Goal: Information Seeking & Learning: Learn about a topic

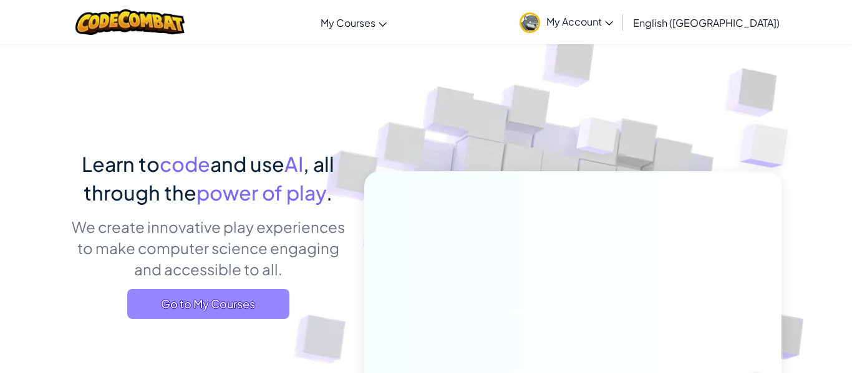
click at [277, 302] on span "Go to My Courses" at bounding box center [208, 304] width 162 height 30
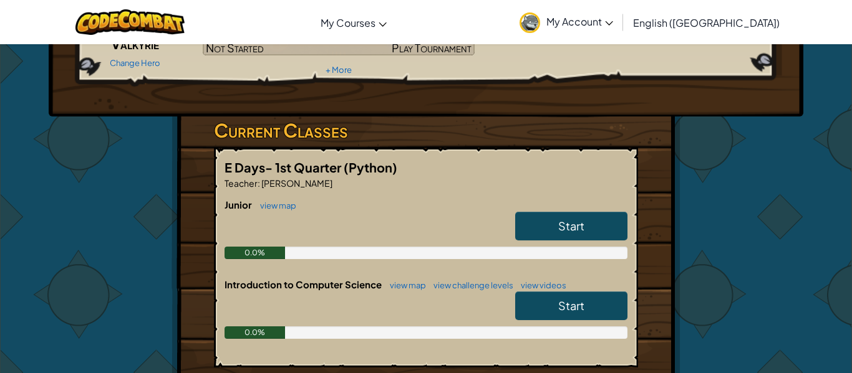
scroll to position [143, 0]
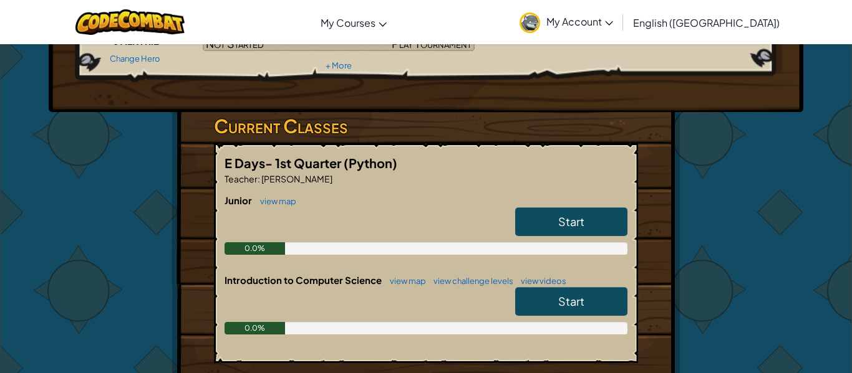
click at [558, 223] on span "Start" at bounding box center [571, 221] width 26 height 14
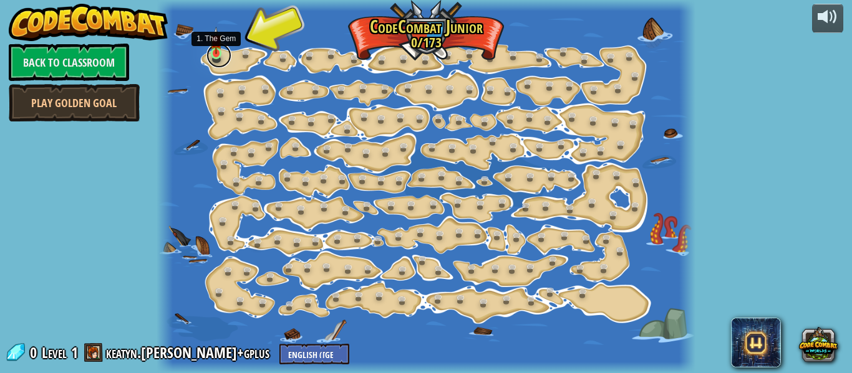
click at [222, 60] on link at bounding box center [218, 55] width 25 height 25
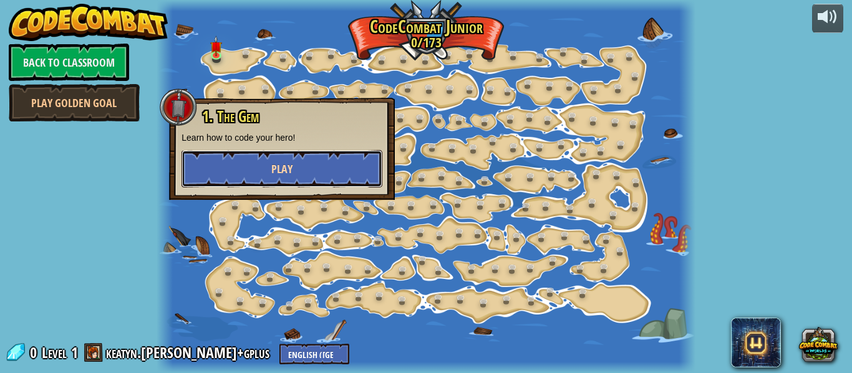
click at [291, 158] on button "Play" at bounding box center [281, 168] width 201 height 37
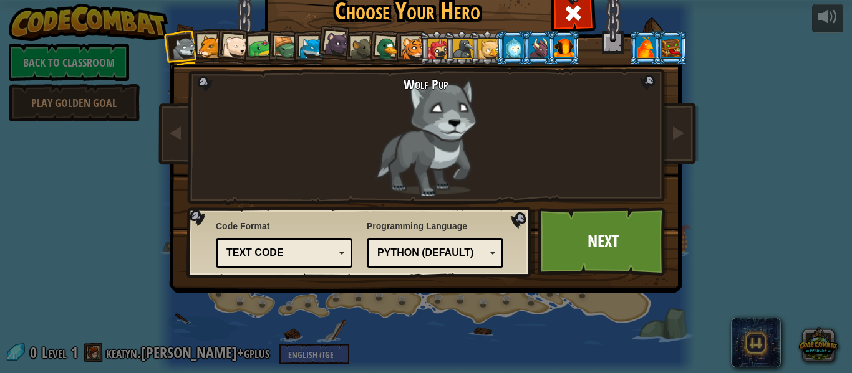
click at [354, 113] on div "Wolf Pup" at bounding box center [425, 137] width 327 height 120
click at [237, 49] on div at bounding box center [235, 47] width 25 height 25
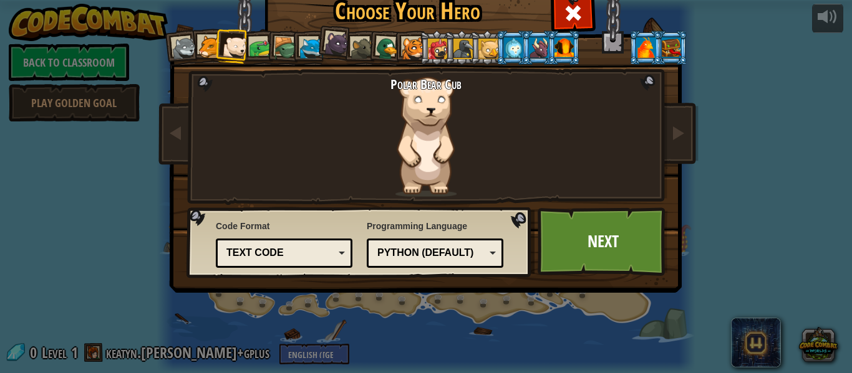
click at [180, 49] on div at bounding box center [184, 48] width 25 height 25
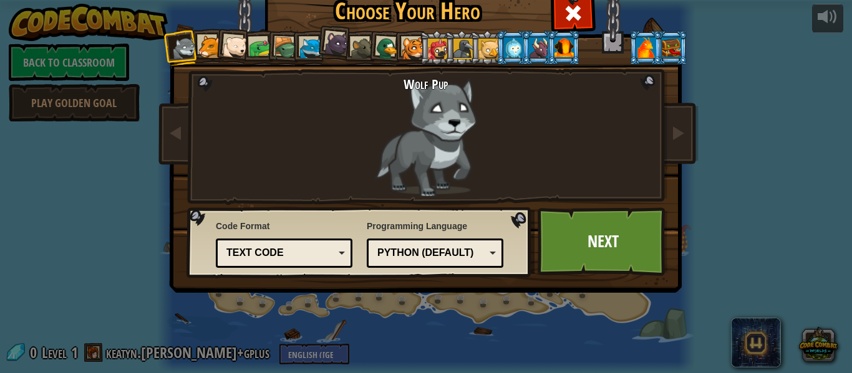
click at [397, 257] on div "Python (Default)" at bounding box center [431, 253] width 108 height 14
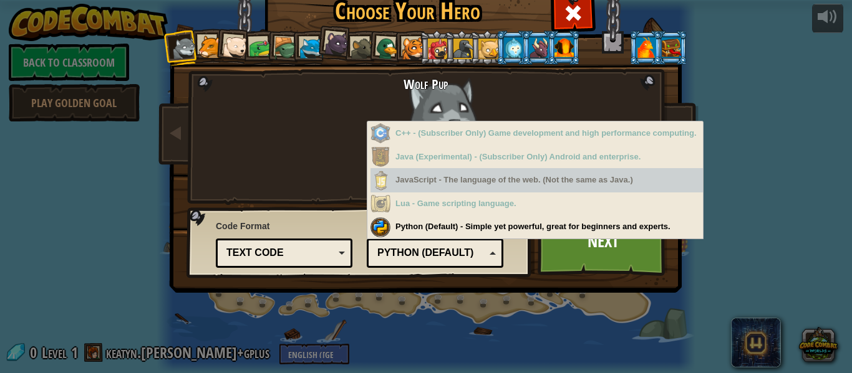
click at [494, 187] on div "JavaScript - The language of the web. (Not the same as Java.)" at bounding box center [536, 180] width 332 height 24
click at [496, 186] on div "JavaScript - The language of the web. (Not the same as Java.)" at bounding box center [536, 180] width 332 height 24
click at [494, 186] on div "JavaScript - The language of the web. (Not the same as Java.)" at bounding box center [536, 180] width 332 height 24
click at [488, 182] on div "JavaScript - The language of the web. (Not the same as Java.)" at bounding box center [536, 180] width 332 height 24
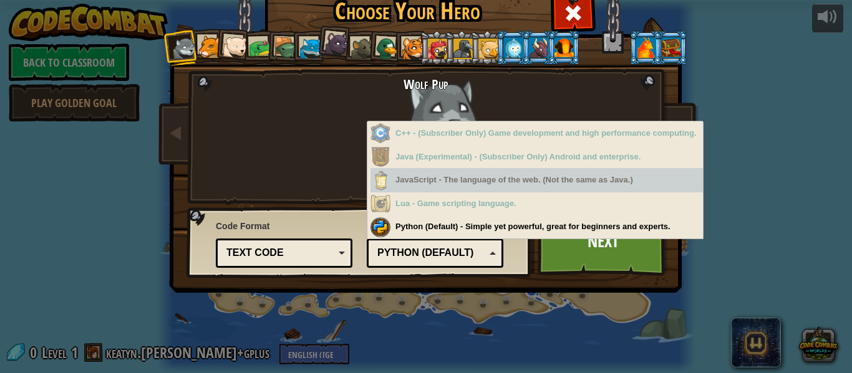
click at [488, 182] on div "JavaScript - The language of the web. (Not the same as Java.)" at bounding box center [536, 180] width 332 height 24
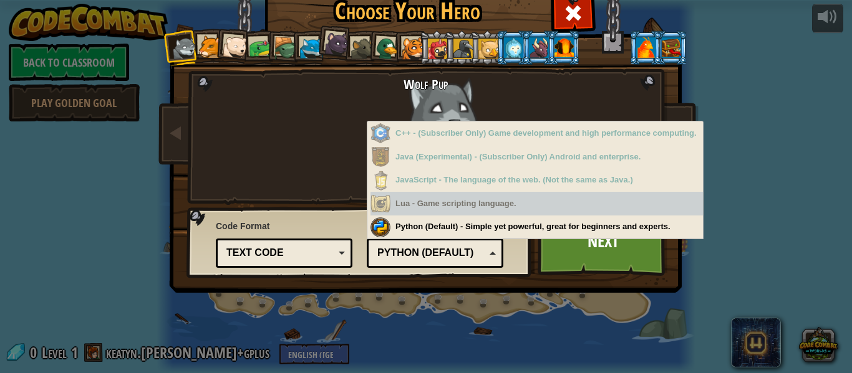
click at [435, 206] on div "Lua - Game scripting language." at bounding box center [536, 204] width 332 height 24
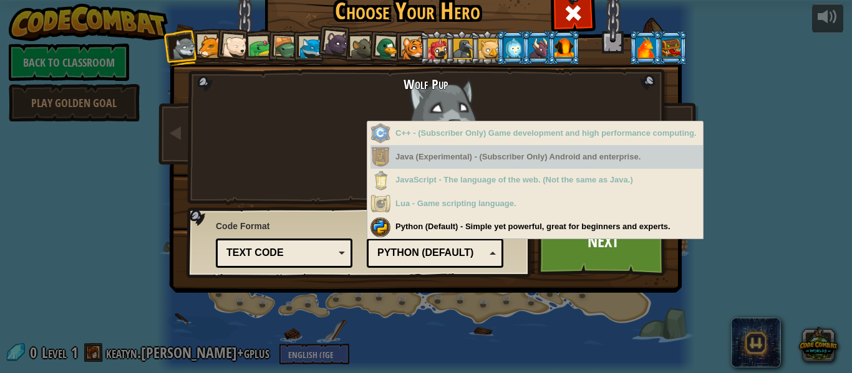
click at [415, 159] on div "Java (Experimental) - (Subscriber Only) Android and enterprise." at bounding box center [536, 157] width 332 height 24
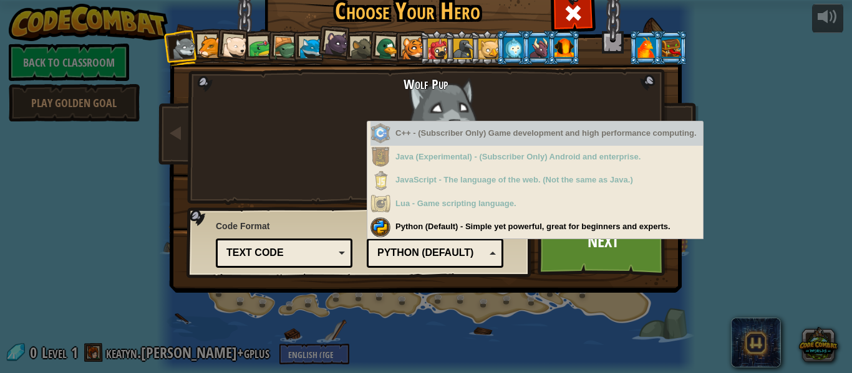
click at [405, 133] on div "C++ - (Subscriber Only) Game development and high performance computing." at bounding box center [536, 134] width 332 height 24
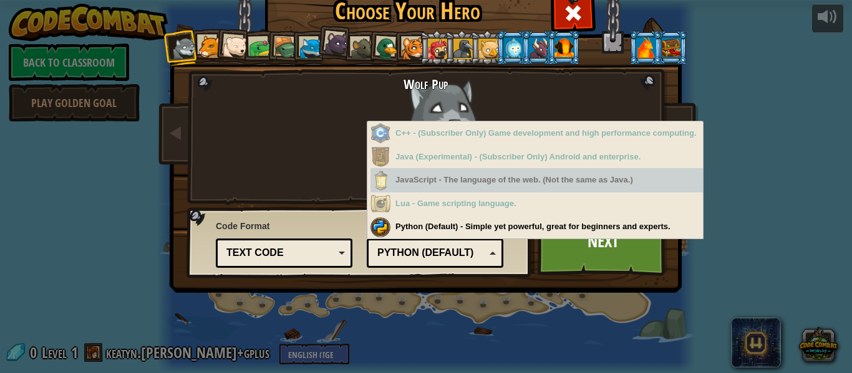
click at [413, 183] on div "JavaScript - The language of the web. (Not the same as Java.)" at bounding box center [536, 180] width 332 height 24
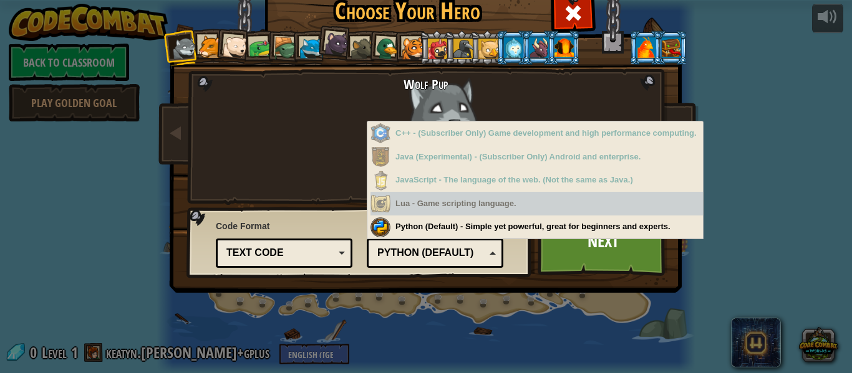
click at [263, 90] on h2 "Wolf Pup" at bounding box center [425, 84] width 327 height 15
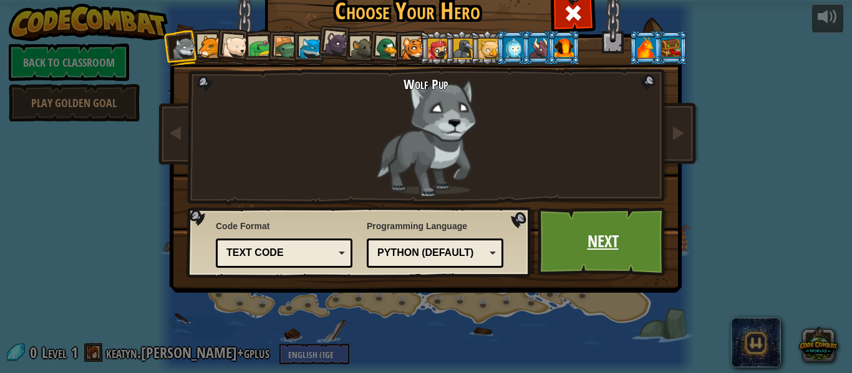
click at [613, 247] on link "Next" at bounding box center [602, 242] width 130 height 69
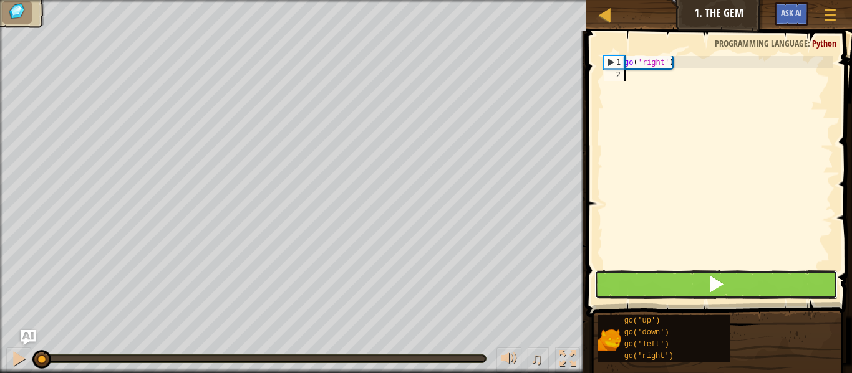
click at [669, 289] on button at bounding box center [715, 285] width 243 height 29
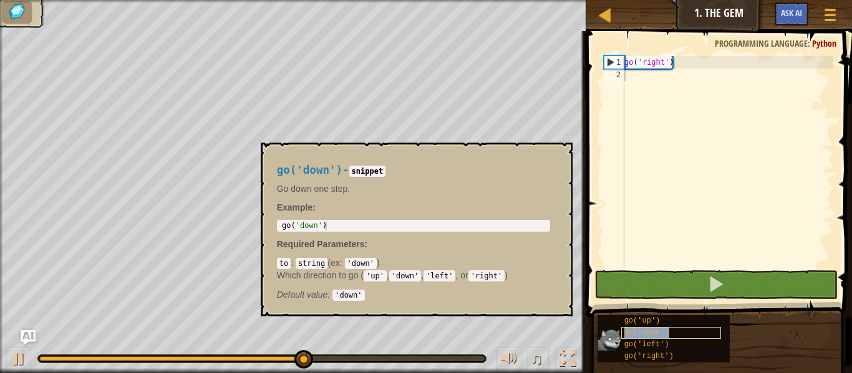
click at [659, 332] on span "go('down')" at bounding box center [646, 333] width 45 height 9
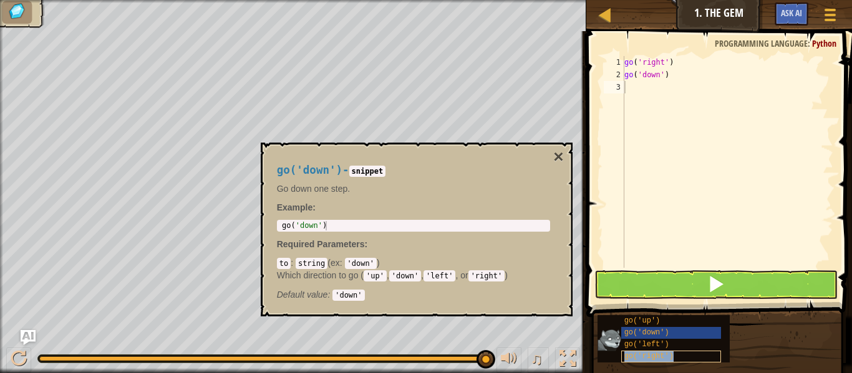
type textarea "go('right')"
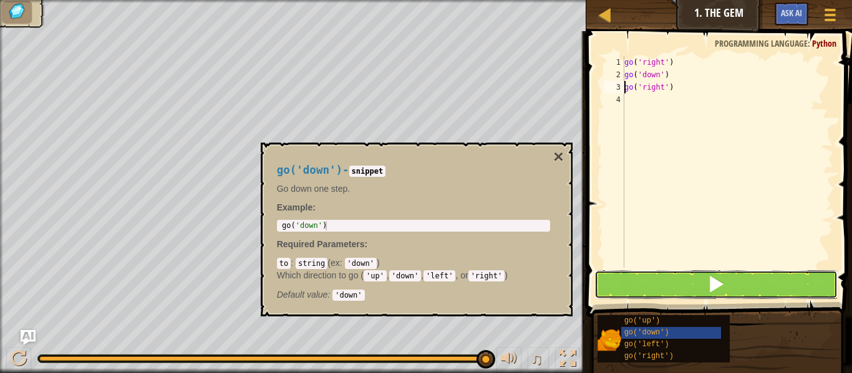
click at [642, 280] on button at bounding box center [715, 285] width 243 height 29
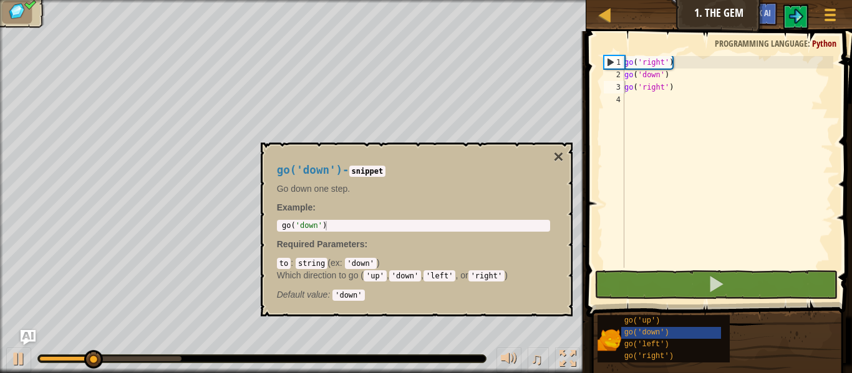
click at [565, 154] on div "go('down') - snippet Go down one step. Example : 1 go ( 'down' ) הההההההההההההה…" at bounding box center [417, 230] width 312 height 174
click at [560, 154] on button "×" at bounding box center [558, 156] width 10 height 17
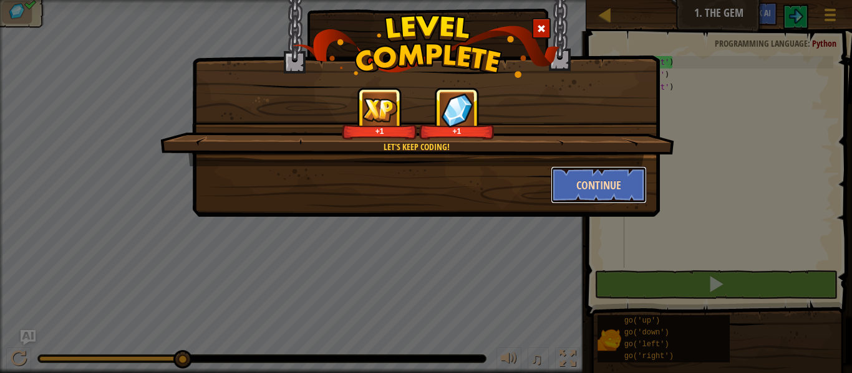
click at [598, 183] on button "Continue" at bounding box center [598, 184] width 97 height 37
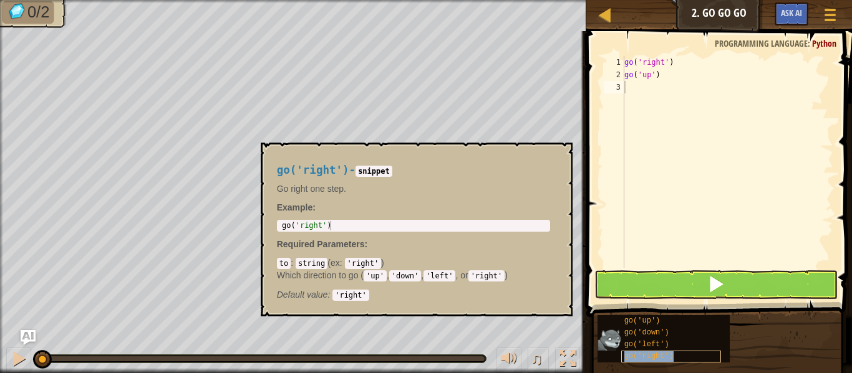
type textarea "go('right')"
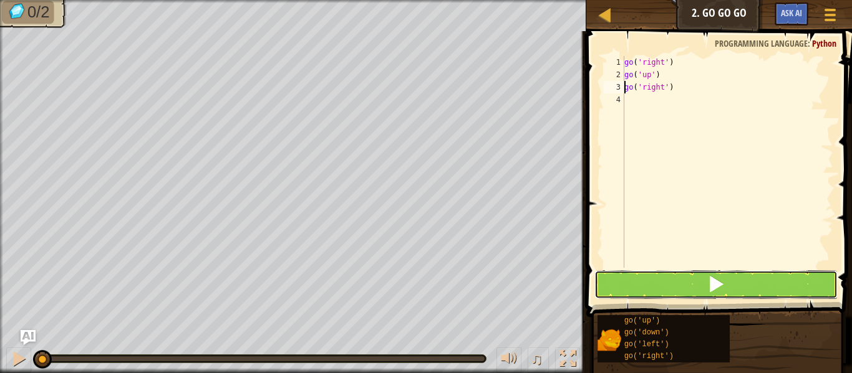
click at [678, 276] on button at bounding box center [715, 285] width 243 height 29
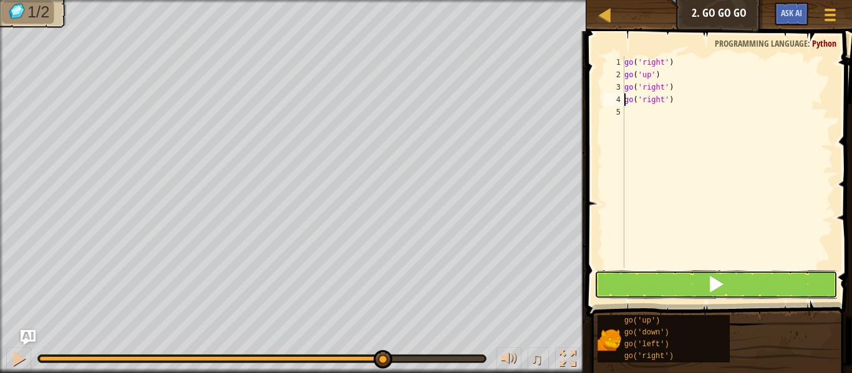
click at [668, 284] on button at bounding box center [715, 285] width 243 height 29
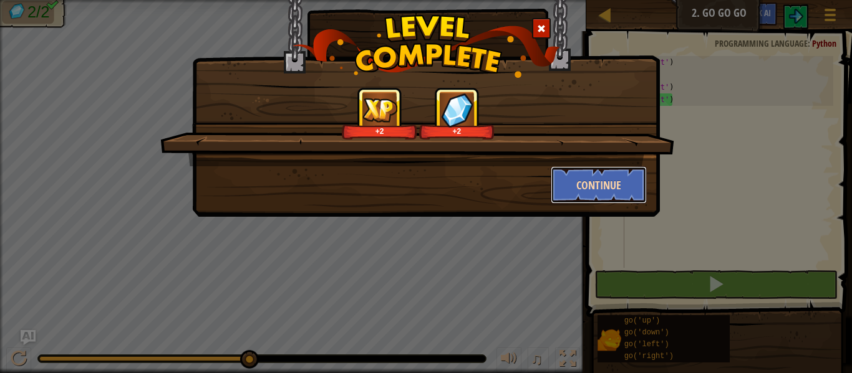
click at [579, 171] on button "Continue" at bounding box center [598, 184] width 97 height 37
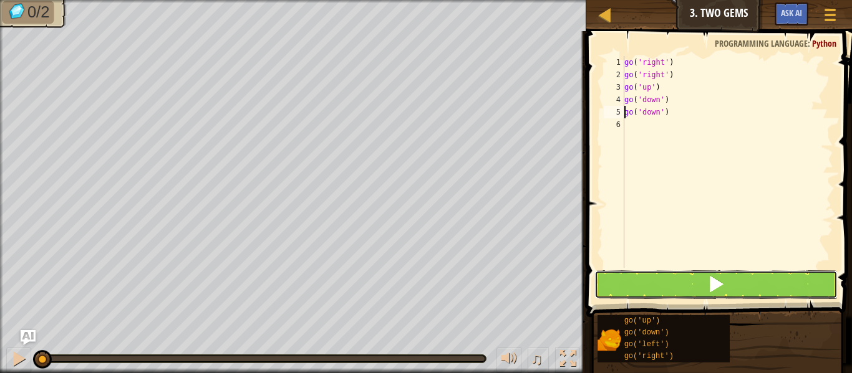
click at [678, 281] on button at bounding box center [715, 285] width 243 height 29
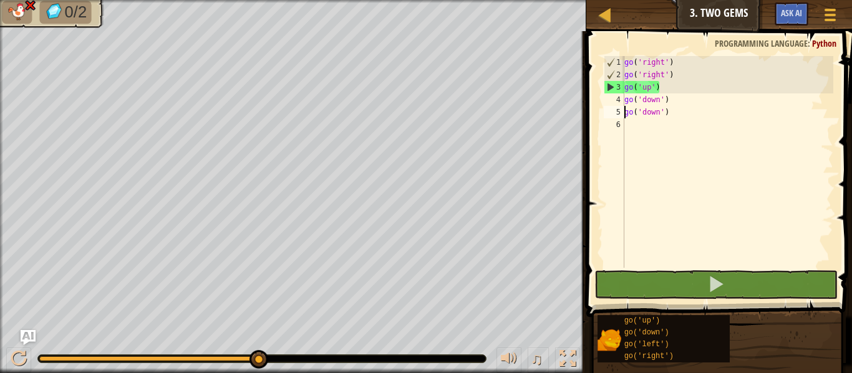
click at [610, 89] on div "3" at bounding box center [614, 87] width 20 height 12
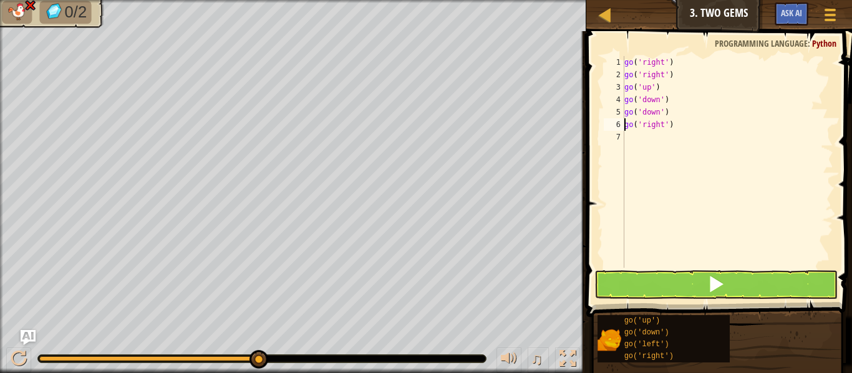
click at [642, 89] on div "go ( 'right' ) go ( 'right' ) go ( 'up' ) go ( 'down' ) go ( 'down' ) go ( 'rig…" at bounding box center [727, 174] width 211 height 237
click at [661, 89] on div "go ( 'right' ) go ( 'right' ) go ( 'up' ) go ( 'down' ) go ( 'down' ) go ( 'rig…" at bounding box center [727, 174] width 211 height 237
click at [652, 87] on div "go ( 'right' ) go ( 'right' ) go ( 'up' ) go ( 'down' ) go ( 'down' ) go ( 'rig…" at bounding box center [727, 174] width 211 height 237
click at [665, 124] on div "go ( 'right' ) go ( 'right' ) go ( '' ) go ( 'down' ) go ( 'down' ) go ( 'right…" at bounding box center [727, 174] width 211 height 237
click at [668, 126] on div "go ( 'right' ) go ( 'right' ) go ( '' ) go ( 'down' ) go ( 'down' ) go ( 'right…" at bounding box center [727, 174] width 211 height 237
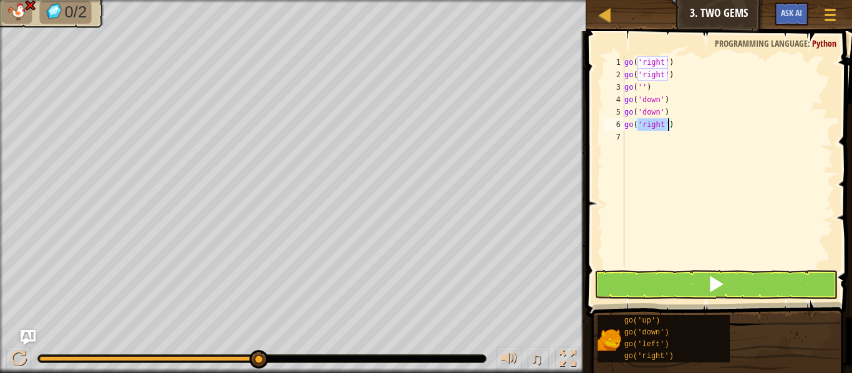
click at [668, 126] on div "go ( 'right' ) go ( 'right' ) go ( '' ) go ( 'down' ) go ( 'down' ) go ( 'right…" at bounding box center [727, 174] width 211 height 237
type textarea "go('right')"
type textarea "g"
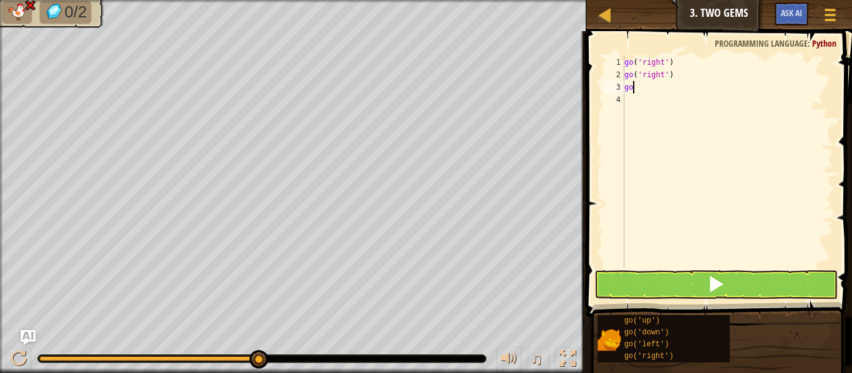
type textarea "g"
type textarea "b"
type textarea "v"
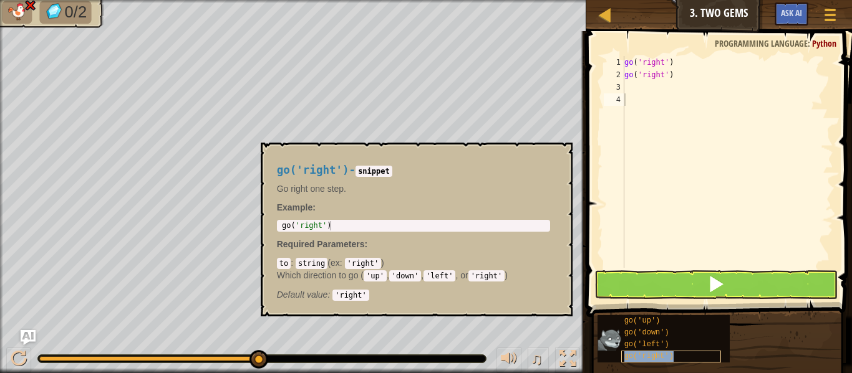
type textarea "go('right')"
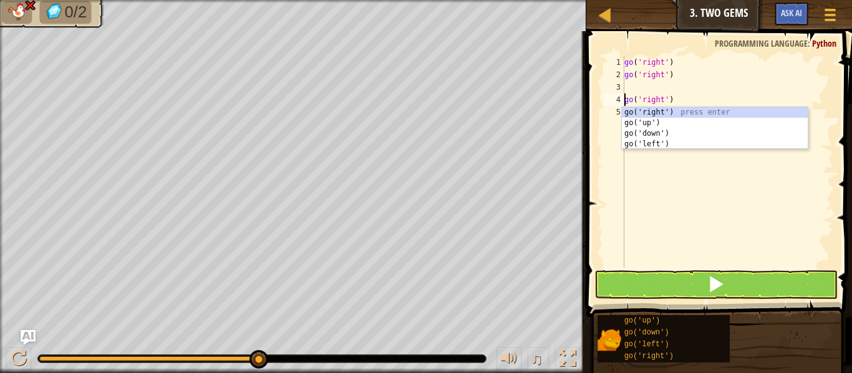
click at [693, 229] on div "go ( 'right' ) go ( 'right' ) go ( 'right' )" at bounding box center [727, 174] width 211 height 237
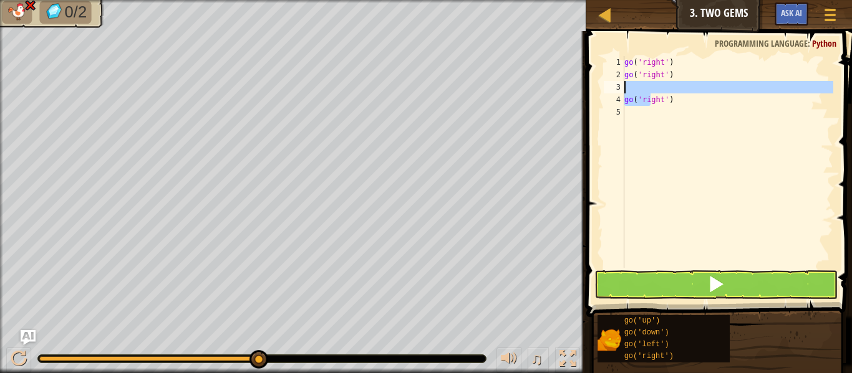
drag, startPoint x: 651, startPoint y: 103, endPoint x: 647, endPoint y: 87, distance: 16.6
click at [647, 87] on div "go ( 'right' ) go ( 'right' ) go ( 'right' )" at bounding box center [727, 174] width 211 height 237
click at [654, 103] on div "go ( 'right' ) go ( 'right' ) go ( 'right' )" at bounding box center [727, 174] width 211 height 237
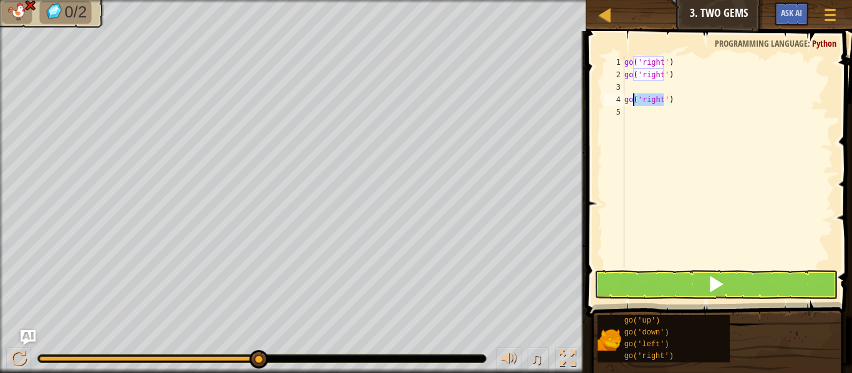
drag, startPoint x: 665, startPoint y: 99, endPoint x: 674, endPoint y: 99, distance: 8.7
click at [674, 99] on div "go ( 'right' ) go ( 'right' ) go ( 'right' )" at bounding box center [727, 174] width 211 height 237
click at [681, 103] on div "go ( 'right' ) go ( 'right' ) go ( 'right' )" at bounding box center [727, 162] width 211 height 212
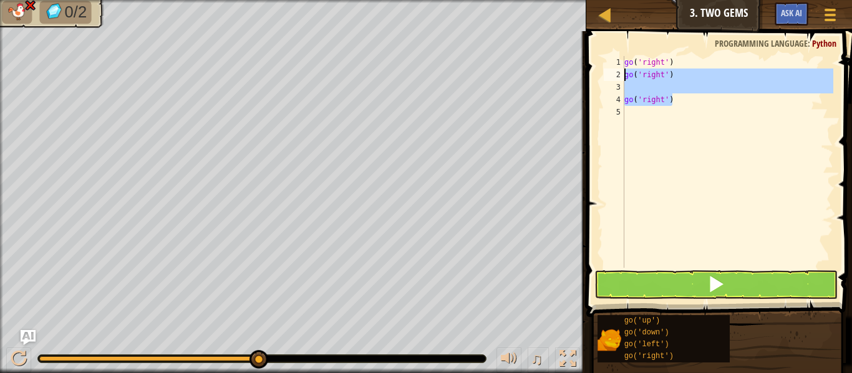
click at [497, 81] on div "Map Junior 3. Two Gems Game Menu Ask AI 1 ההההההההההההההההההההההההההההההההההההה…" at bounding box center [426, 186] width 852 height 373
type textarea "go('right')"
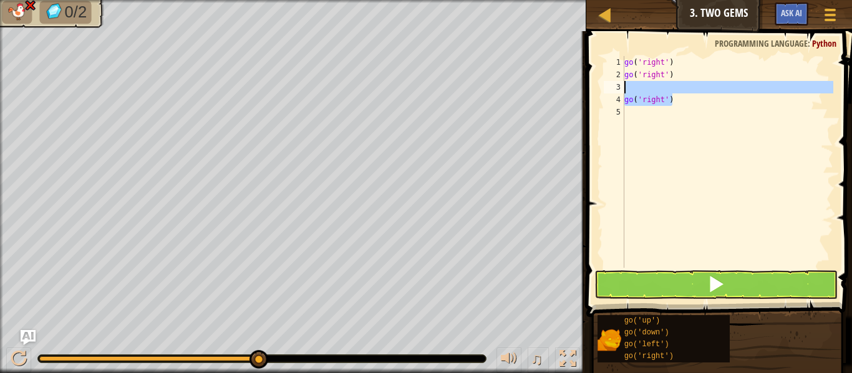
click at [648, 142] on div "go ( 'right' ) go ( 'right' ) go ( 'right' )" at bounding box center [727, 174] width 211 height 237
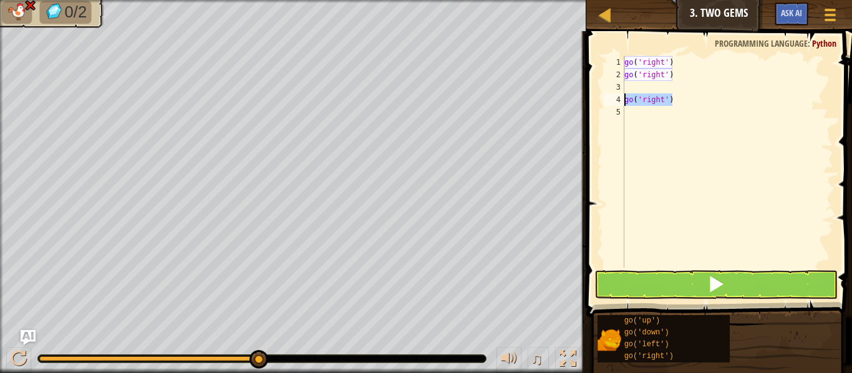
drag, startPoint x: 681, startPoint y: 100, endPoint x: 623, endPoint y: 101, distance: 58.6
click at [623, 101] on div "1 2 3 4 5 go ( 'right' ) go ( 'right' ) go ( 'right' ) הההההההההההההההההההההההה…" at bounding box center [717, 162] width 232 height 212
type textarea "go('right')"
click at [653, 82] on div "go ( 'right' ) go ( 'right' ) go ( 'right' )" at bounding box center [727, 174] width 211 height 237
click at [650, 84] on div "go ( 'right' ) go ( 'right' ) go ( 'right' )" at bounding box center [727, 174] width 211 height 237
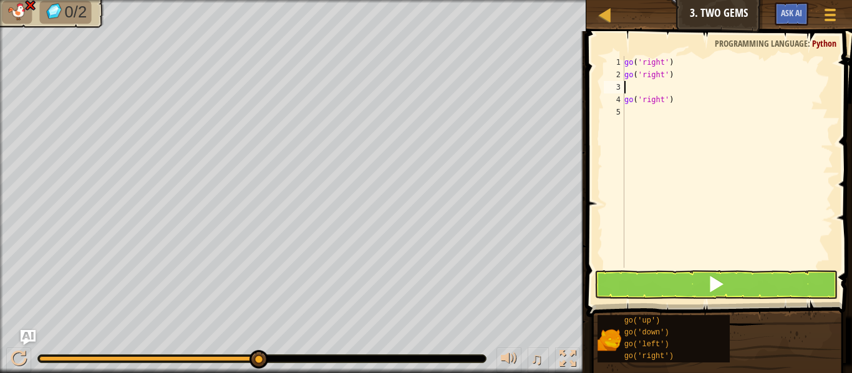
click at [650, 84] on div "go ( 'right' ) go ( 'right' ) go ( 'right' )" at bounding box center [727, 174] width 211 height 237
click at [678, 101] on div "go ( 'right' ) go ( 'right' ) go ( 'right' )" at bounding box center [727, 174] width 211 height 237
type textarea "g"
click at [643, 90] on div "go ( 'right' ) go ( 'right' )" at bounding box center [727, 174] width 211 height 237
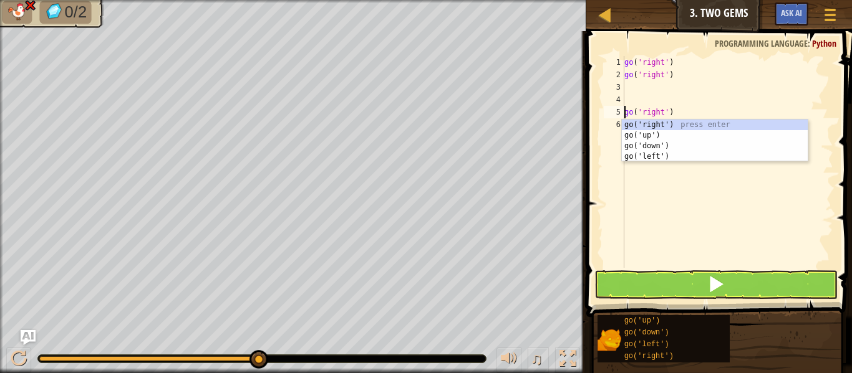
click at [676, 112] on div "go ( 'right' ) go ( 'right' ) go ( 'right' )" at bounding box center [727, 174] width 211 height 237
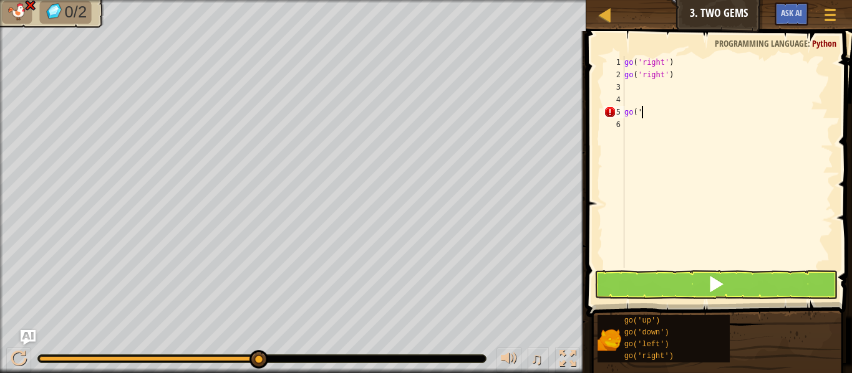
type textarea "g"
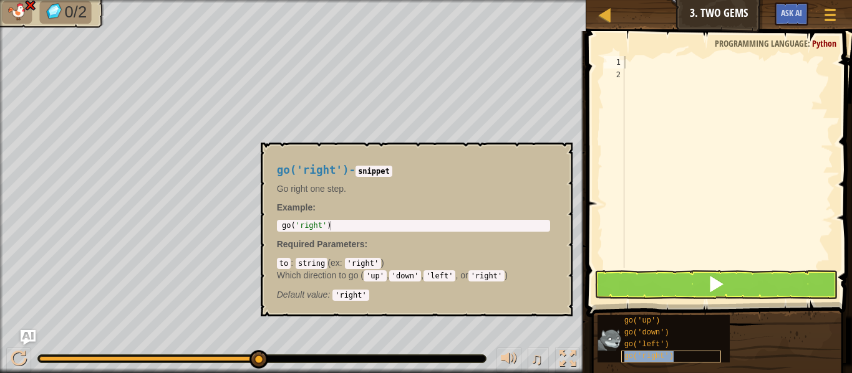
click at [671, 356] on span "go('right')" at bounding box center [648, 356] width 49 height 9
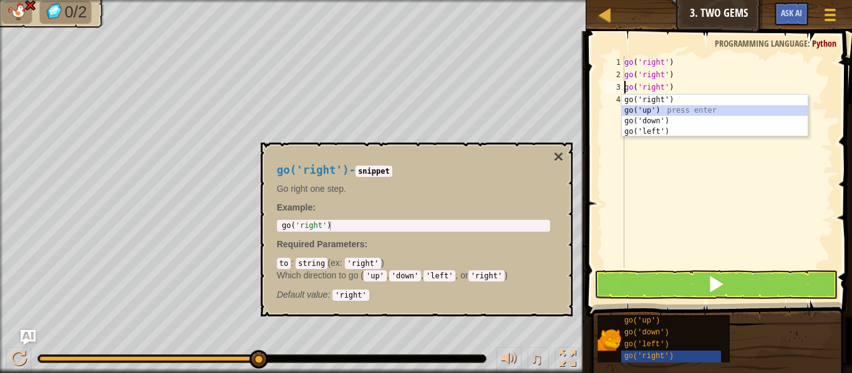
click at [635, 111] on div "go('right') press enter go('up') press enter go('down') press enter go('left') …" at bounding box center [715, 127] width 186 height 64
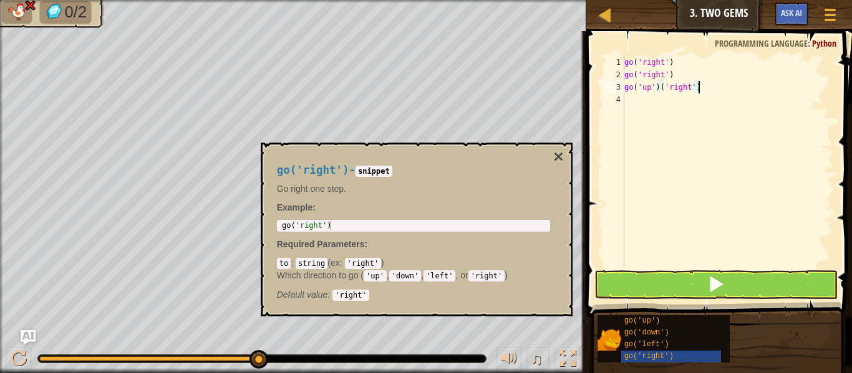
click at [701, 87] on div "go ( 'right' ) go ( 'right' ) go ( 'up' ) ( 'right' )" at bounding box center [727, 174] width 211 height 237
type textarea "go('up')"
click at [628, 100] on div "go ( 'right' ) go ( 'right' ) go ( 'up' )" at bounding box center [727, 174] width 211 height 237
click at [651, 87] on div "go ( 'right' ) go ( 'right' ) go ( 'up' )" at bounding box center [727, 174] width 211 height 237
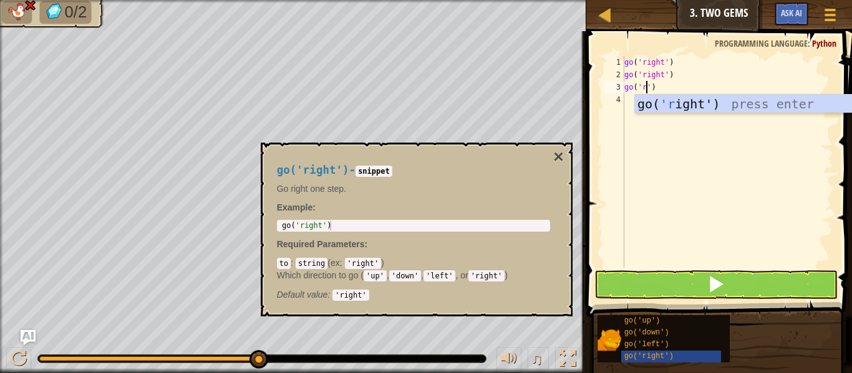
scroll to position [6, 4]
type textarea "go('right')"
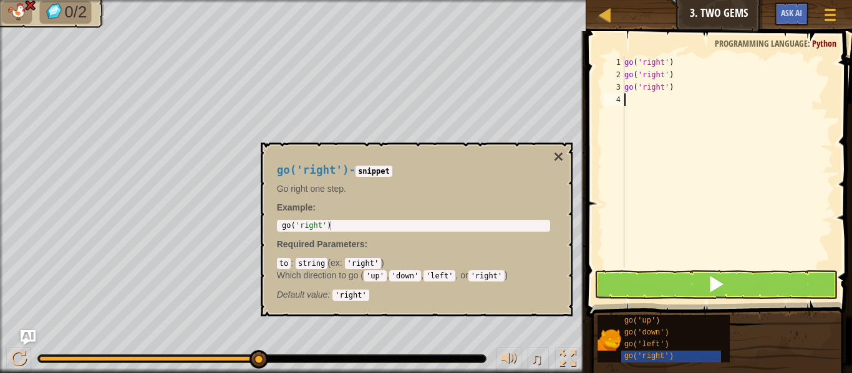
click at [651, 125] on div "go ( 'right' ) go ( 'right' ) go ( 'right' )" at bounding box center [727, 174] width 211 height 237
type textarea "go('up')"
click at [671, 249] on div "go ( 'right' ) go ( 'right' ) go ( 'right' ) go ( 'up' )" at bounding box center [727, 174] width 211 height 237
type textarea "go('down')"
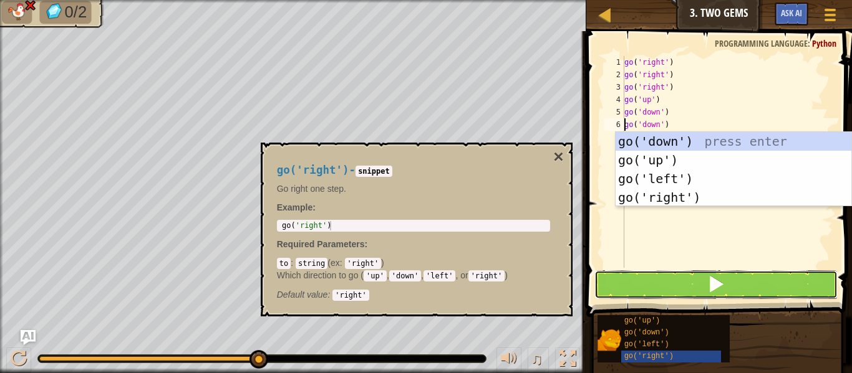
click at [672, 278] on button at bounding box center [715, 285] width 243 height 29
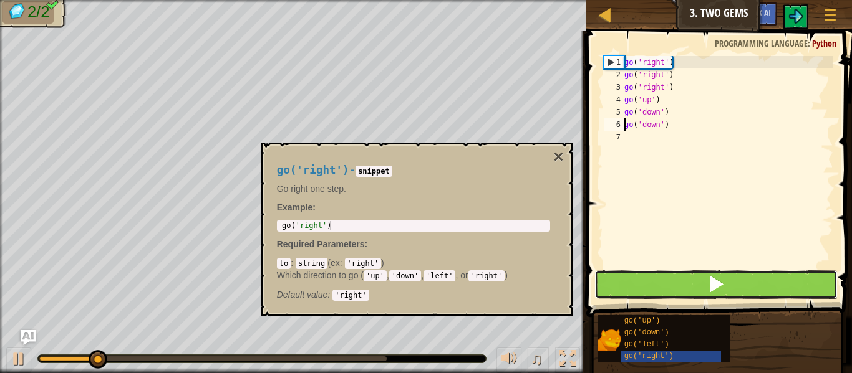
click at [677, 282] on button at bounding box center [715, 285] width 243 height 29
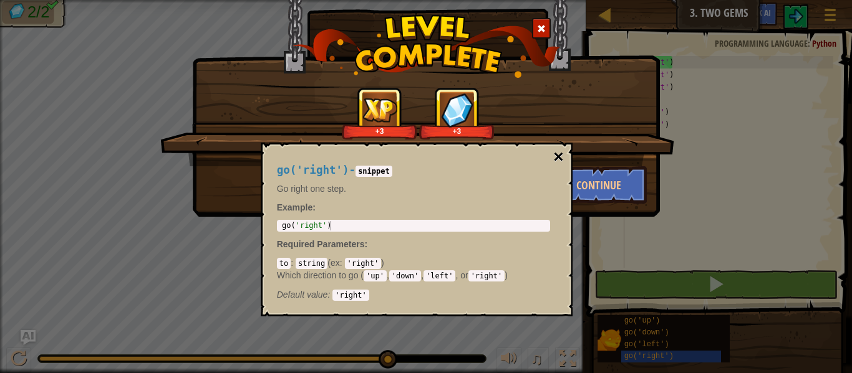
click at [557, 154] on button "×" at bounding box center [558, 156] width 10 height 17
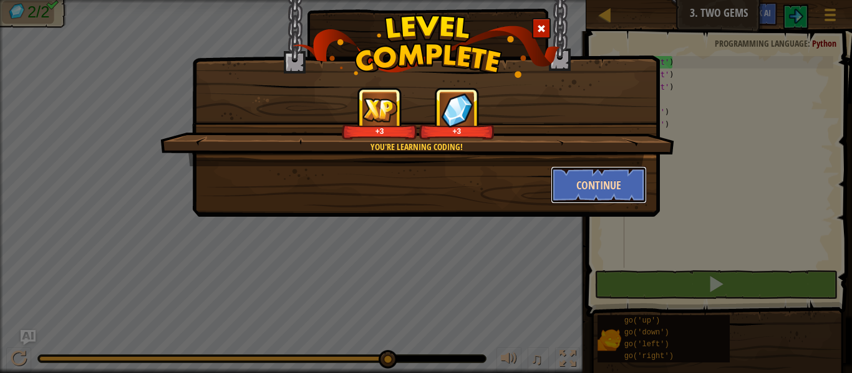
click at [585, 197] on button "Continue" at bounding box center [598, 184] width 97 height 37
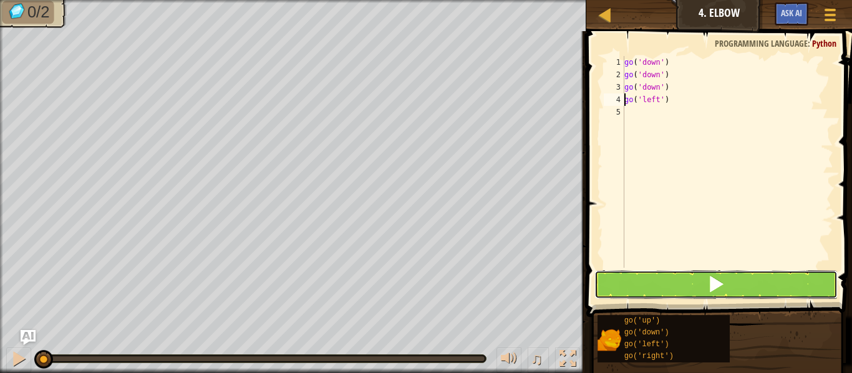
click at [711, 293] on span at bounding box center [715, 284] width 17 height 17
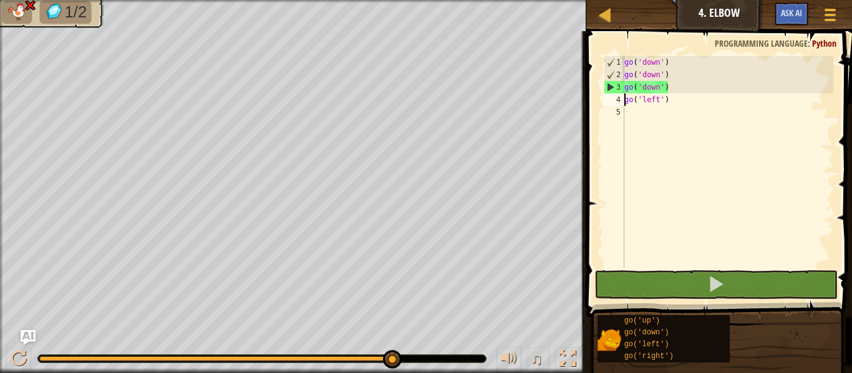
click at [670, 88] on div "go ( 'down' ) go ( 'down' ) go ( 'down' ) go ( 'left' )" at bounding box center [727, 174] width 211 height 237
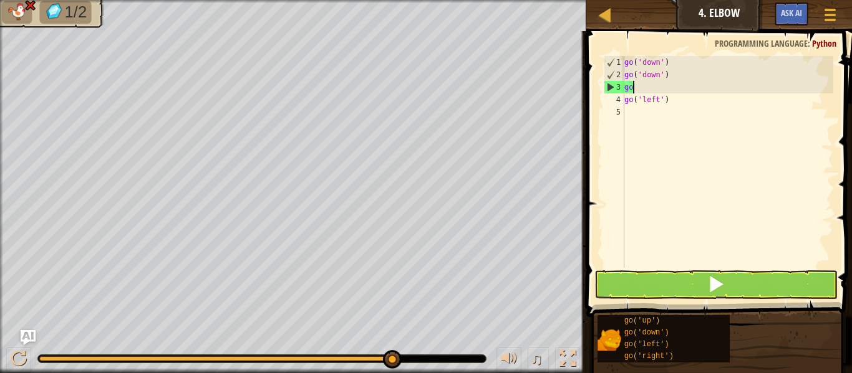
type textarea "g"
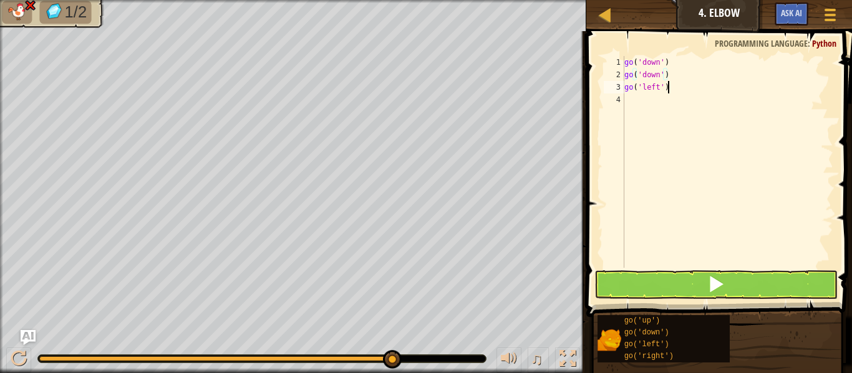
click at [670, 88] on div "go ( 'down' ) go ( 'down' ) go ( 'left' )" at bounding box center [727, 174] width 211 height 237
type textarea "g"
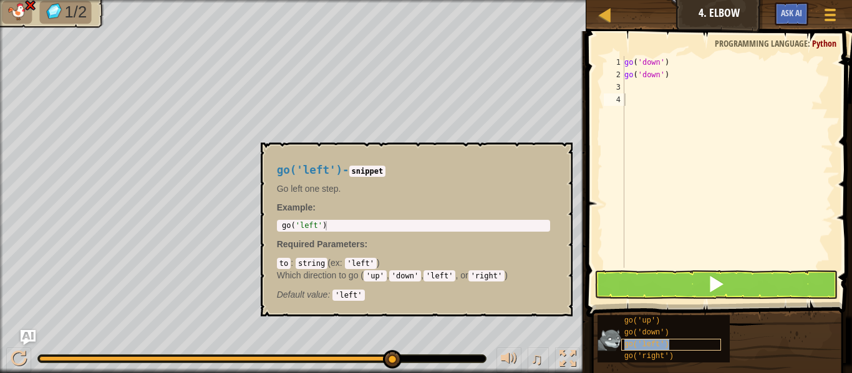
type textarea "go('left')"
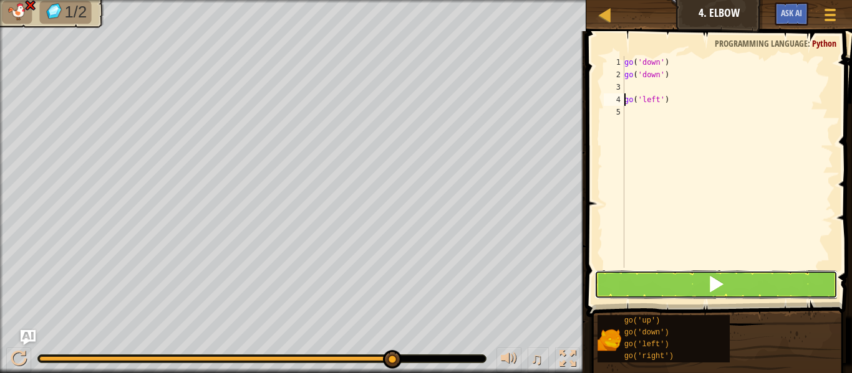
click at [668, 287] on button at bounding box center [715, 285] width 243 height 29
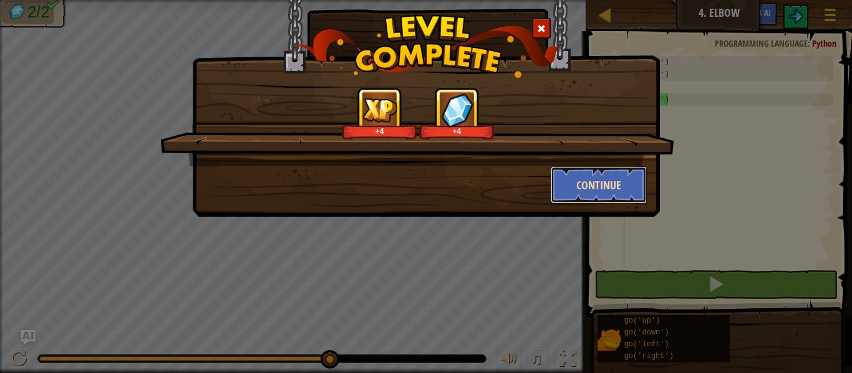
click at [572, 189] on button "Continue" at bounding box center [598, 184] width 97 height 37
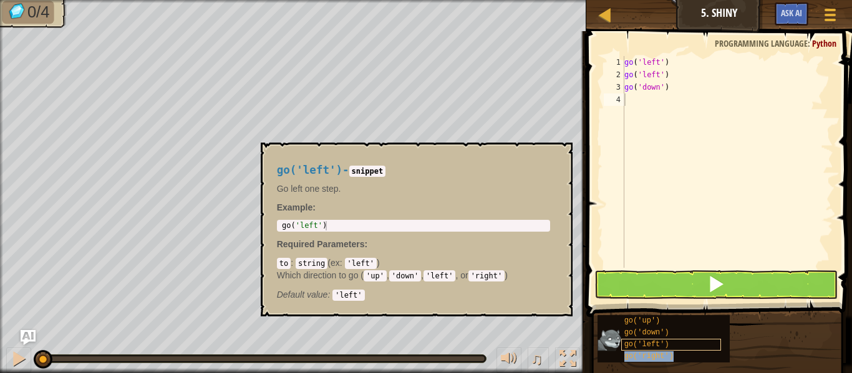
type textarea "go('right')"
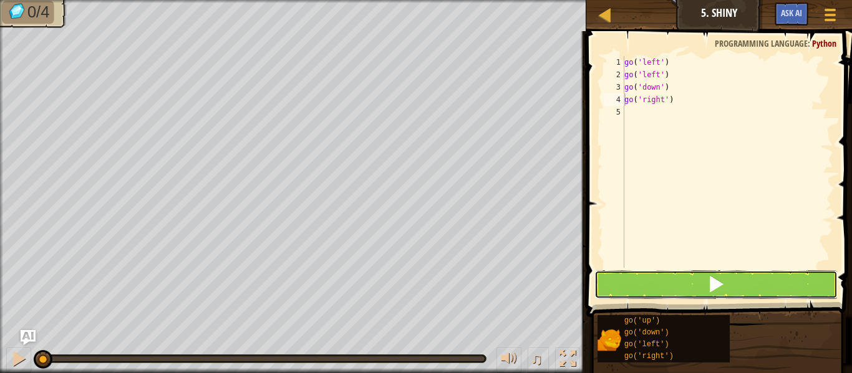
click at [713, 282] on span at bounding box center [715, 284] width 17 height 17
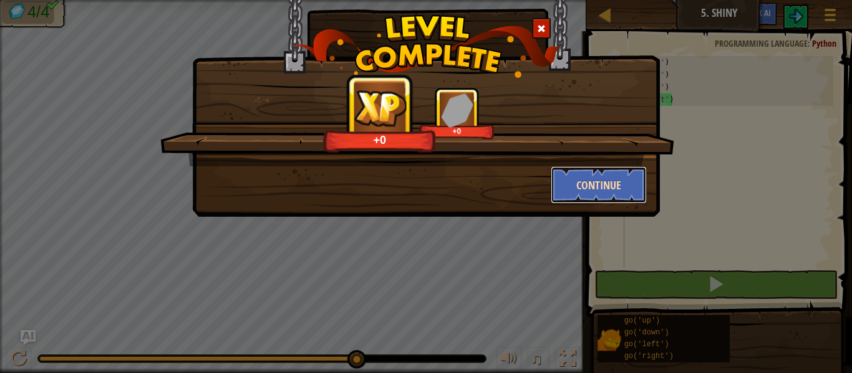
click at [619, 195] on button "Continue" at bounding box center [598, 184] width 97 height 37
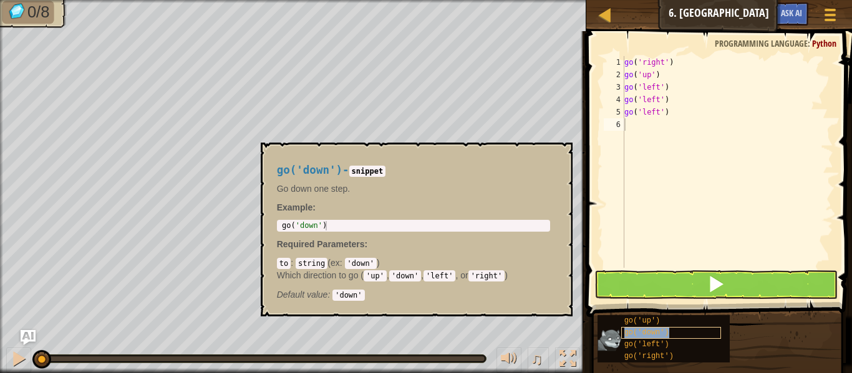
type textarea "go('down')"
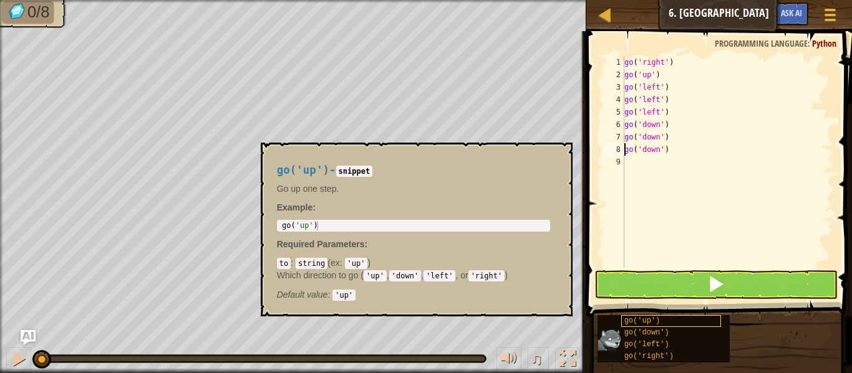
click at [655, 251] on div "go ( 'right' ) go ( 'up' ) go ( 'left' ) go ( 'left' ) go ( 'left' ) go ( 'down…" at bounding box center [727, 174] width 211 height 237
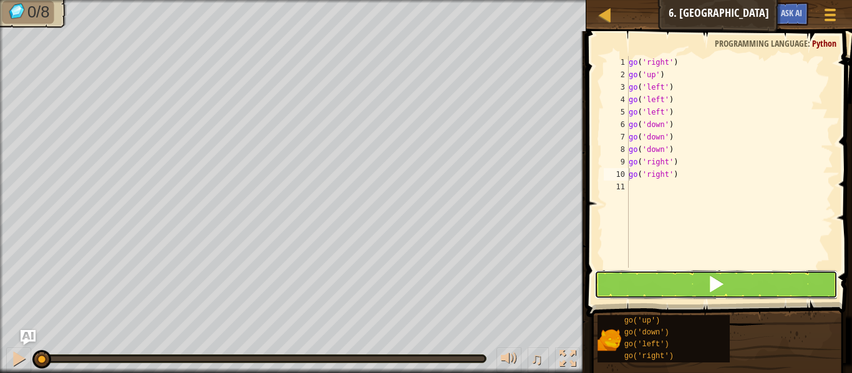
click at [656, 288] on button at bounding box center [715, 285] width 243 height 29
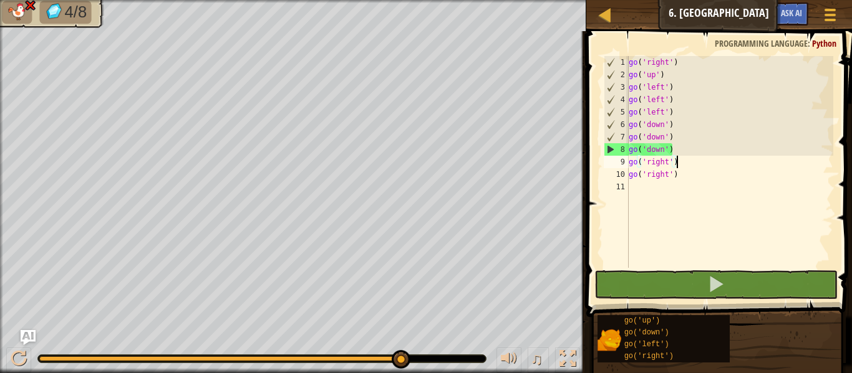
click at [699, 170] on div "go ( 'right' ) go ( 'up' ) go ( 'left' ) go ( 'left' ) go ( 'left' ) go ( 'down…" at bounding box center [729, 174] width 207 height 237
click at [701, 176] on div "go ( 'right' ) go ( 'up' ) go ( 'left' ) go ( 'left' ) go ( 'left' ) go ( 'down…" at bounding box center [729, 162] width 207 height 212
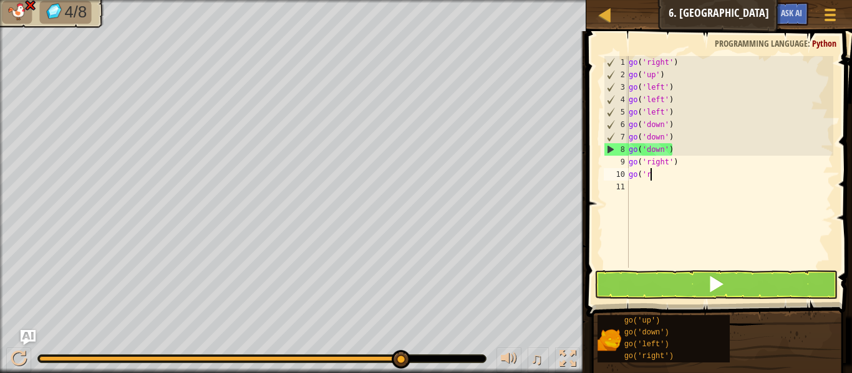
type textarea "g"
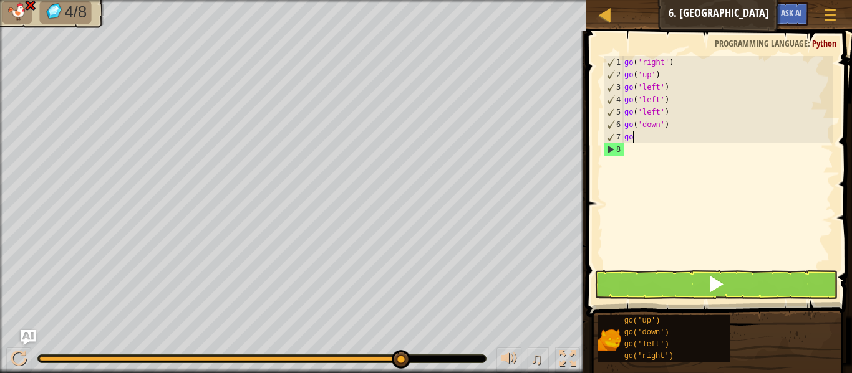
type textarea "g"
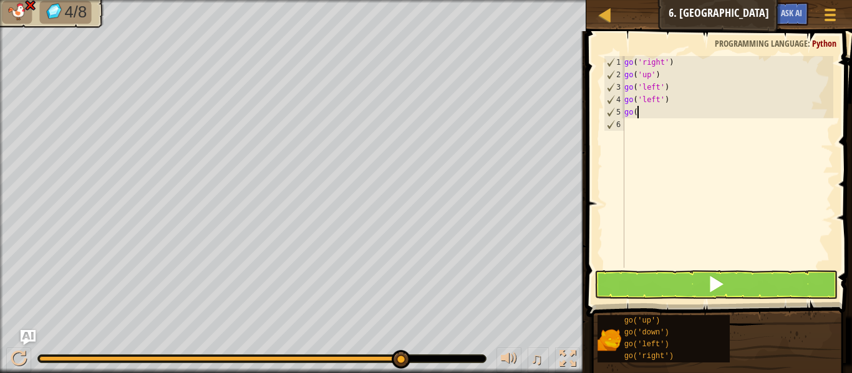
type textarea "g"
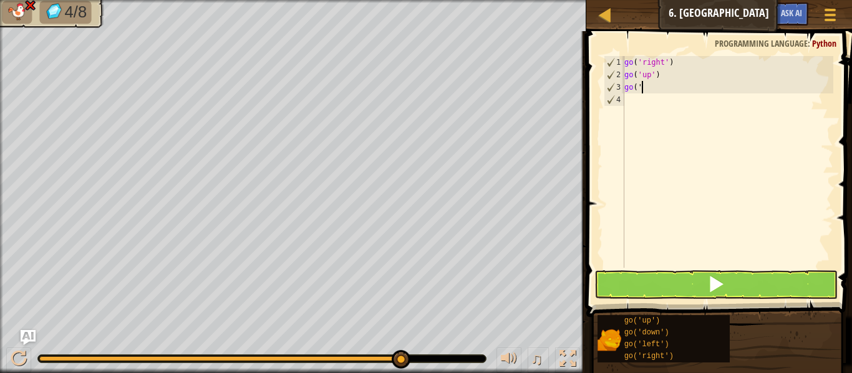
type textarea "g"
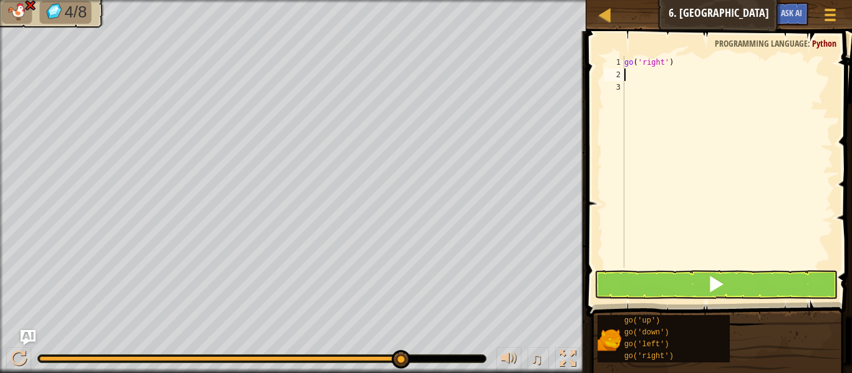
type textarea "u"
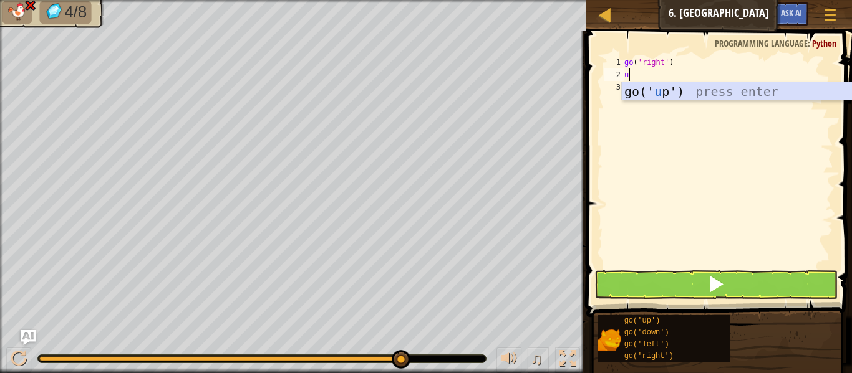
click at [789, 98] on div "go(' u p') press enter" at bounding box center [740, 110] width 236 height 56
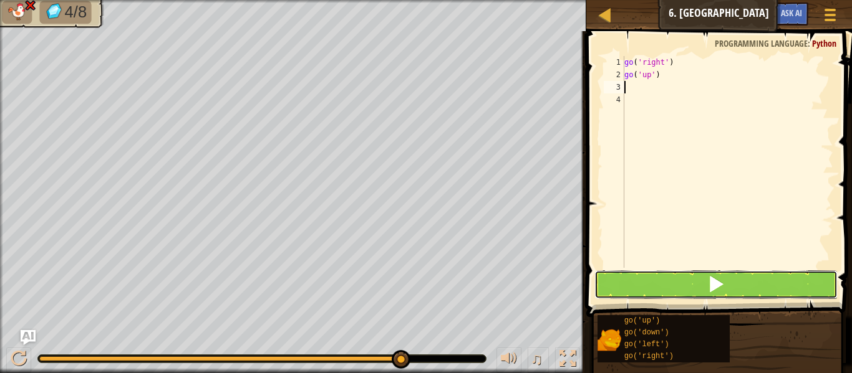
click at [670, 271] on button at bounding box center [715, 285] width 243 height 29
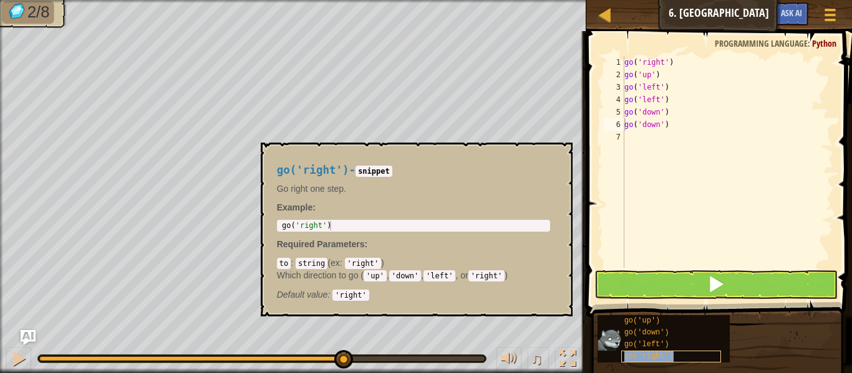
type textarea "go('right')"
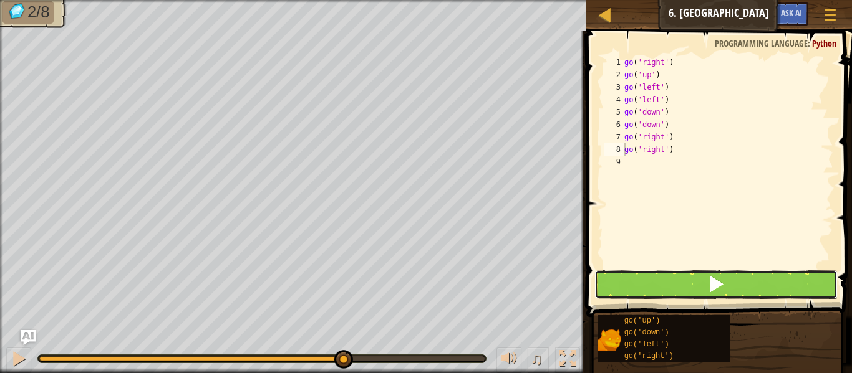
click at [765, 285] on button at bounding box center [715, 285] width 243 height 29
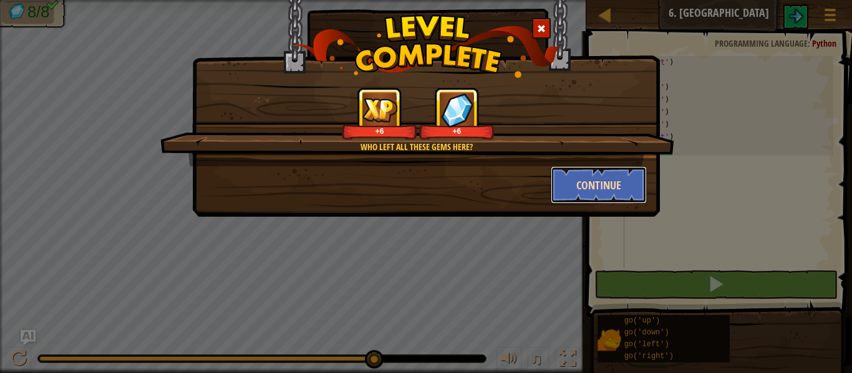
click at [628, 181] on button "Continue" at bounding box center [598, 184] width 97 height 37
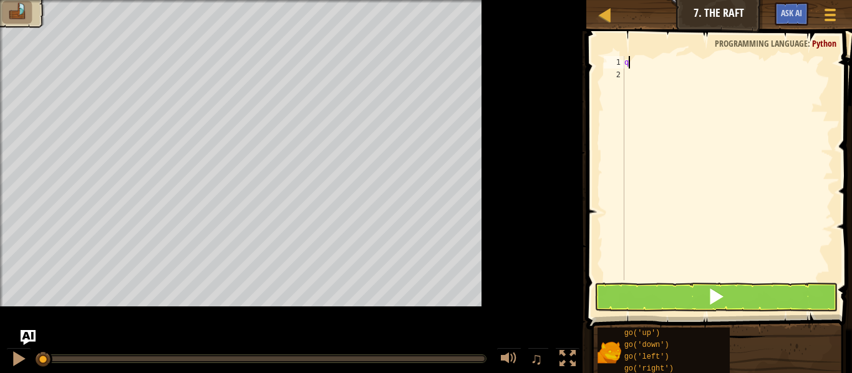
scroll to position [6, 0]
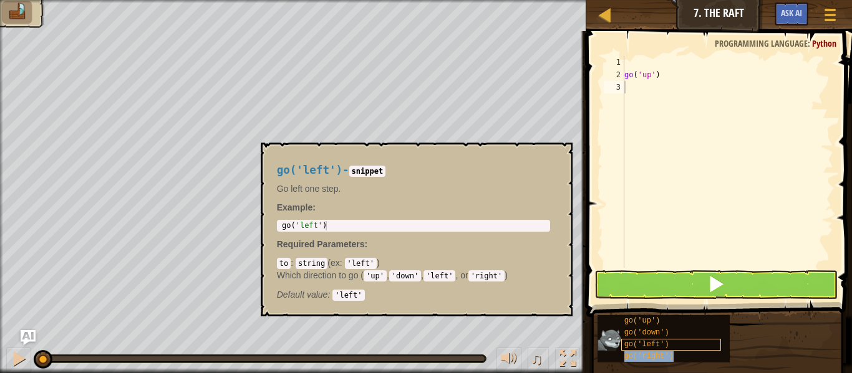
type textarea "go('right')"
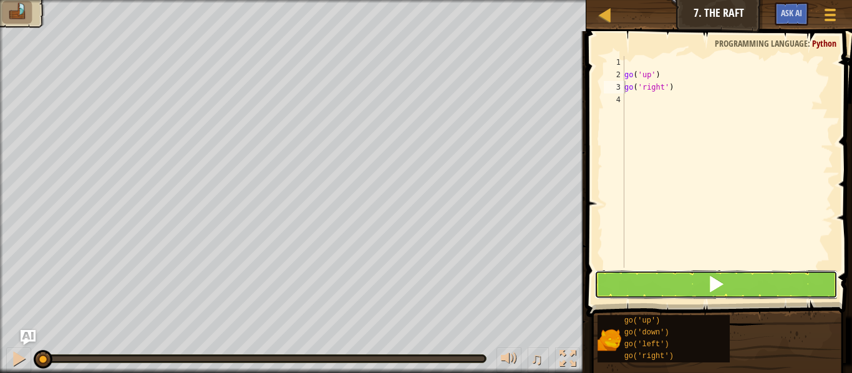
click at [661, 278] on button at bounding box center [715, 285] width 243 height 29
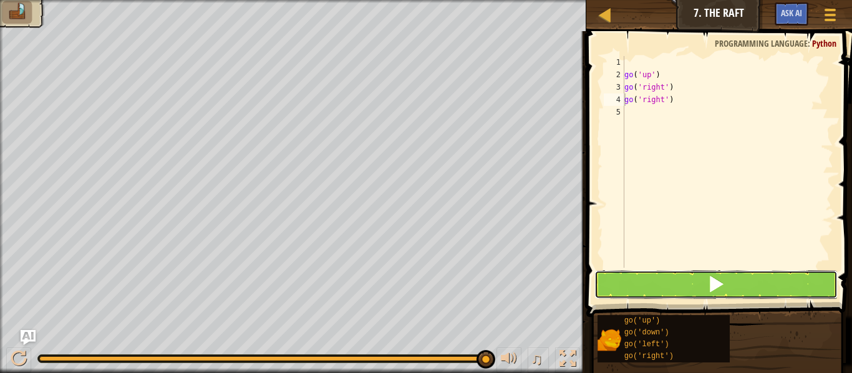
click at [646, 282] on button at bounding box center [715, 285] width 243 height 29
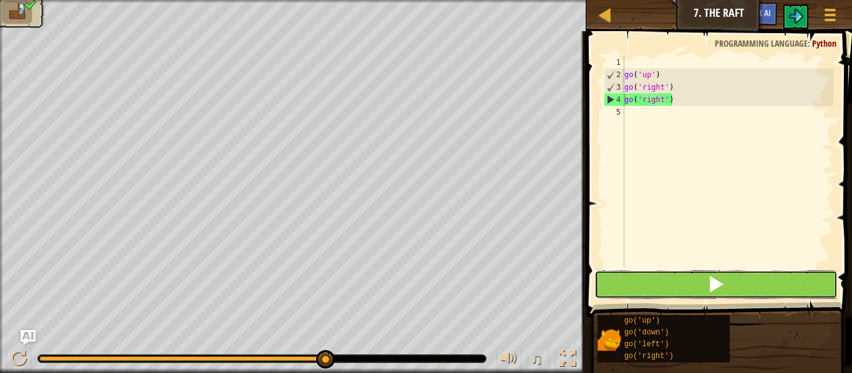
click at [723, 280] on span at bounding box center [715, 284] width 17 height 17
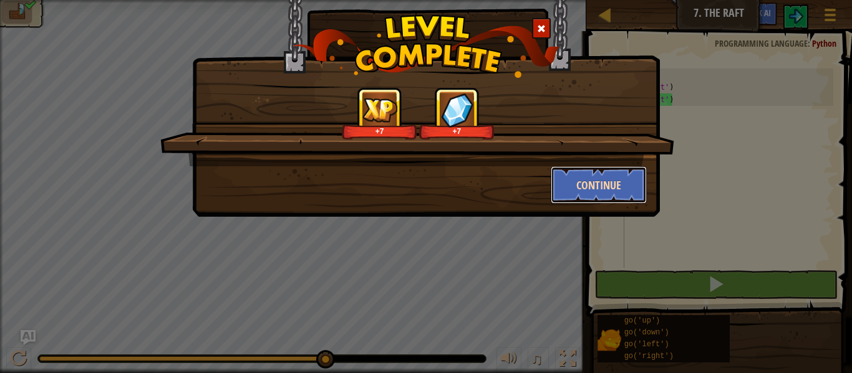
click at [597, 192] on button "Continue" at bounding box center [598, 184] width 97 height 37
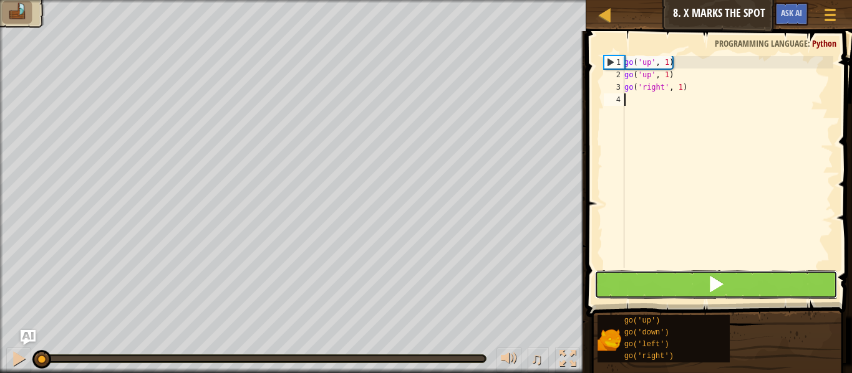
click at [718, 291] on span at bounding box center [715, 284] width 17 height 17
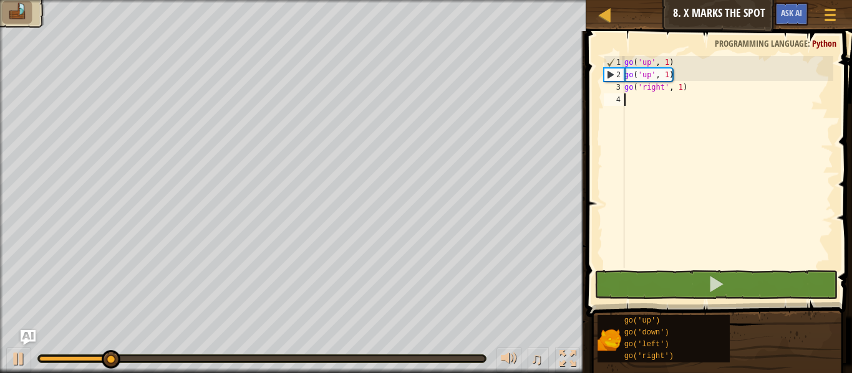
click at [680, 85] on div "go ( 'up' , 1 ) go ( 'up' , 1 ) go ( 'right' , 1 )" at bounding box center [727, 174] width 211 height 237
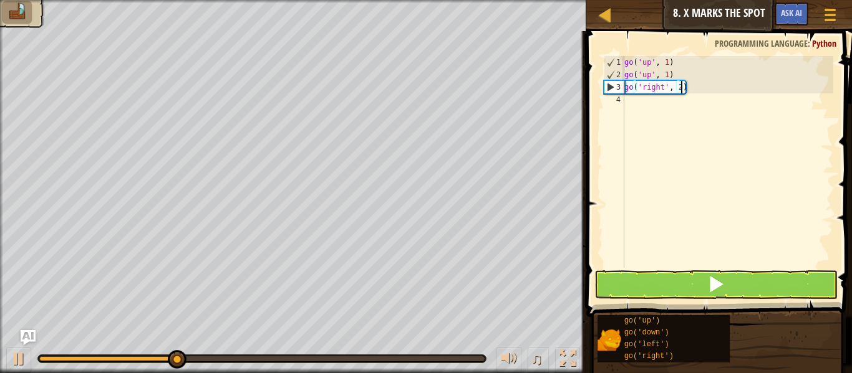
scroll to position [6, 8]
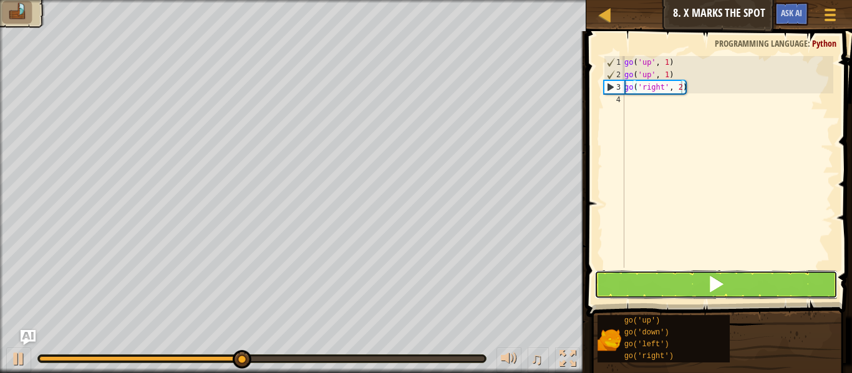
click at [722, 292] on span at bounding box center [715, 284] width 17 height 17
click at [721, 291] on span at bounding box center [715, 284] width 17 height 17
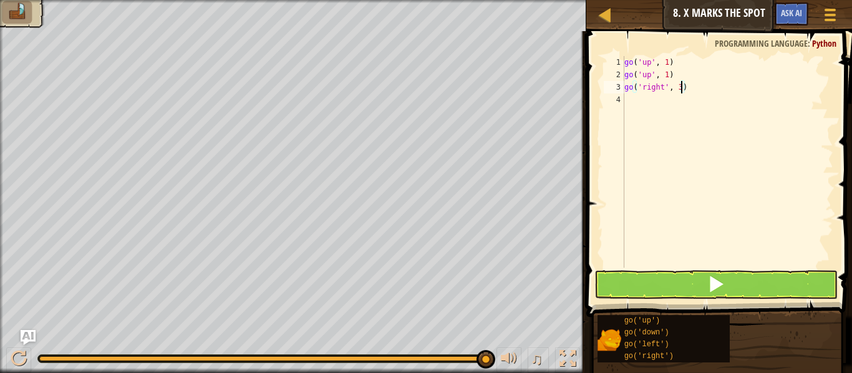
click at [676, 74] on div "go ( 'up' , 1 ) go ( 'up' , 1 ) go ( 'right' , 3 )" at bounding box center [727, 174] width 211 height 237
type textarea "g"
click at [668, 62] on div "go ( 'up' , 1 ) go ( 'right' , 3 )" at bounding box center [727, 174] width 211 height 237
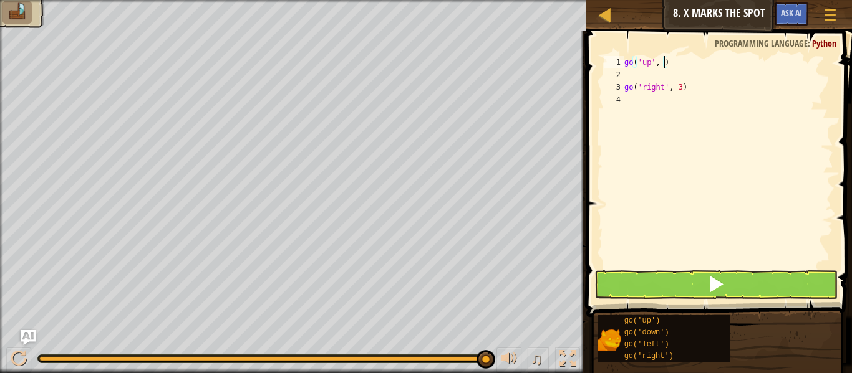
scroll to position [6, 6]
click at [688, 87] on div "go ( 'up' , 2 ) go ( 'right' , 3 )" at bounding box center [727, 174] width 211 height 237
type textarea "g"
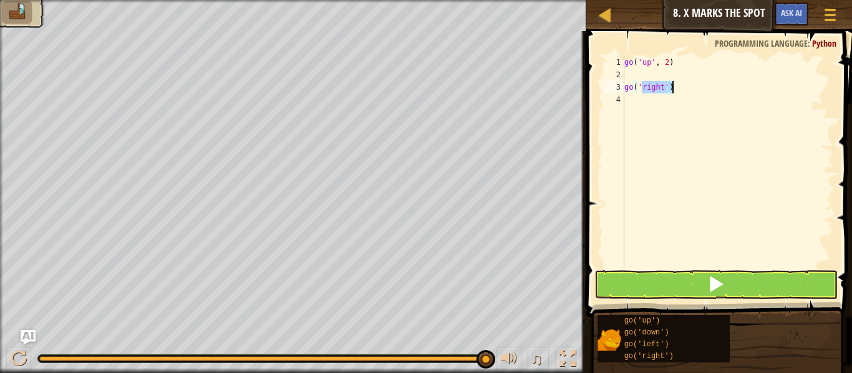
drag, startPoint x: 643, startPoint y: 85, endPoint x: 684, endPoint y: 90, distance: 40.8
click at [684, 90] on div "go ( 'up' , 2 ) go ( 'right' )" at bounding box center [727, 174] width 211 height 237
type textarea "g"
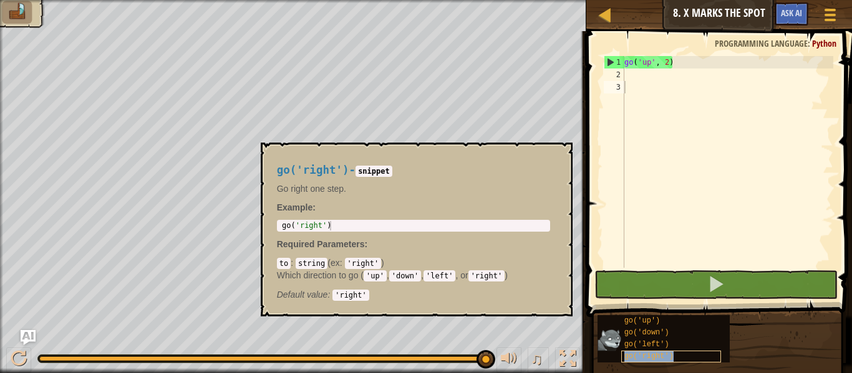
type textarea "go('right')"
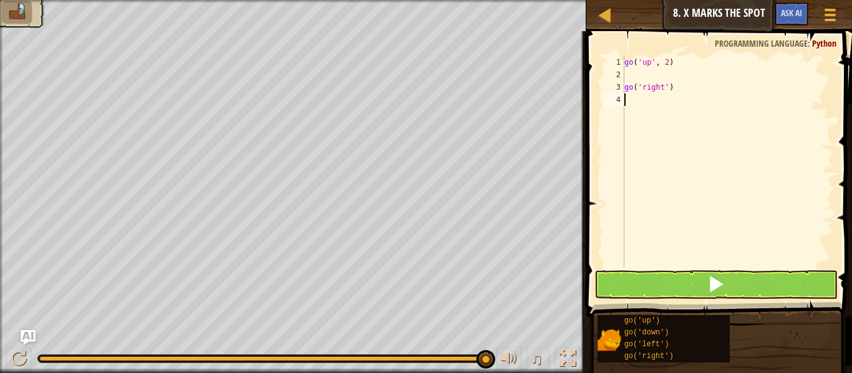
drag, startPoint x: 672, startPoint y: 230, endPoint x: 680, endPoint y: 120, distance: 110.6
click at [680, 120] on div "go ( 'up' , 2 ) go ( 'right' )" at bounding box center [727, 174] width 211 height 237
click at [678, 89] on div "go ( 'up' , 2 ) go ( 'right' )" at bounding box center [727, 174] width 211 height 237
type textarea "g"
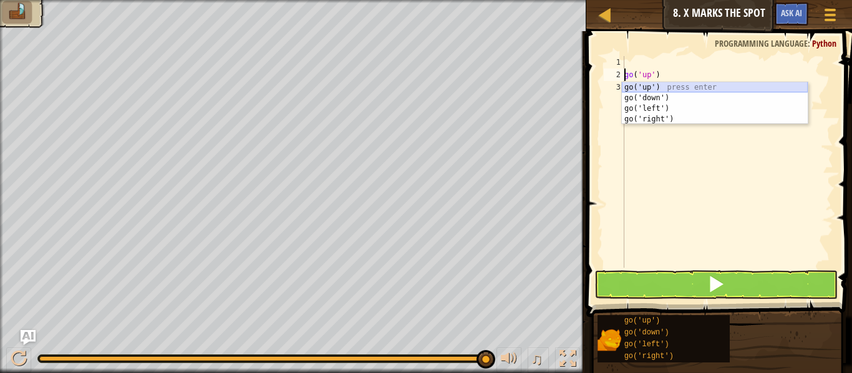
click at [672, 87] on div "go('up') press enter go('down') press enter go('left') press enter go('right') …" at bounding box center [715, 114] width 186 height 64
type textarea "go('left')('up')"
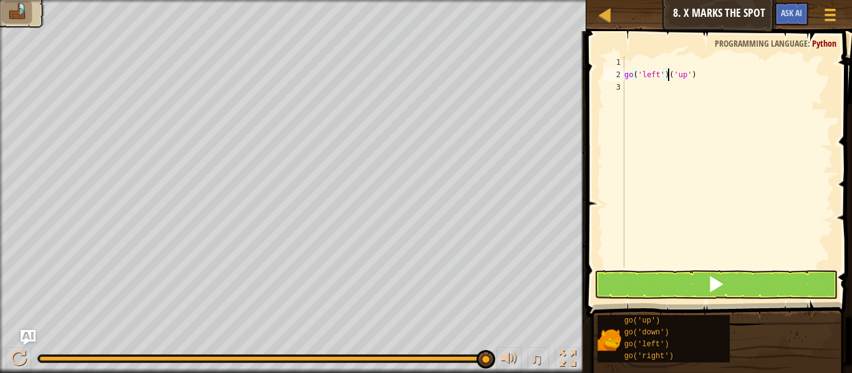
click at [672, 87] on div "go ( 'left' ) ( 'up' )" at bounding box center [727, 174] width 211 height 237
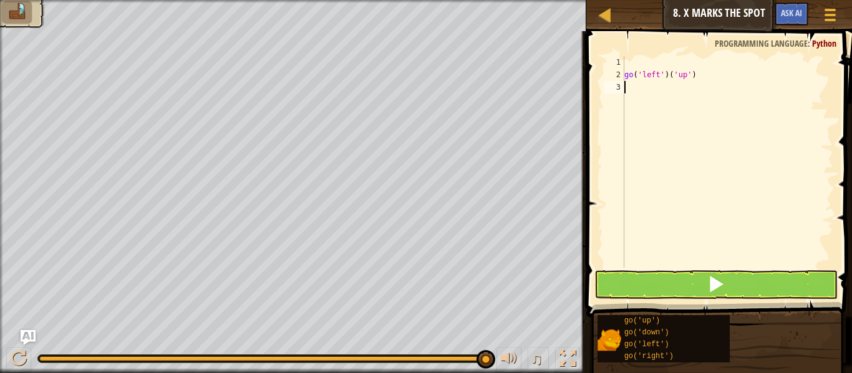
click at [672, 87] on div "go ( 'left' ) ( 'up' )" at bounding box center [727, 174] width 211 height 237
click at [701, 75] on div "go ( 'left' ) ( 'up' )" at bounding box center [727, 174] width 211 height 237
type textarea "g"
paste textarea "go('right')"
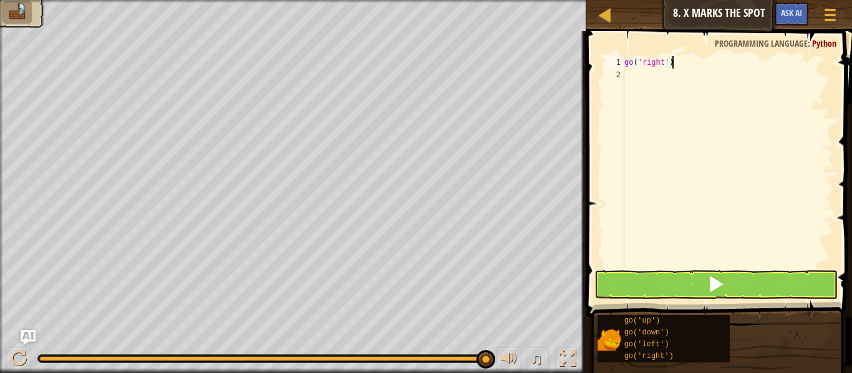
paste textarea "go('right')"
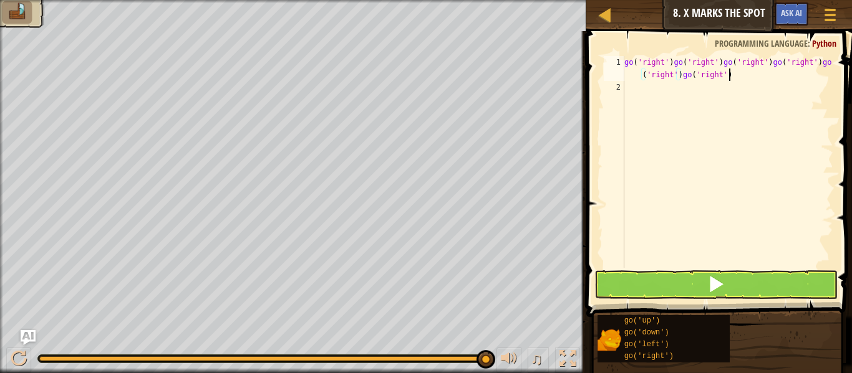
paste textarea "go('right')"
paste
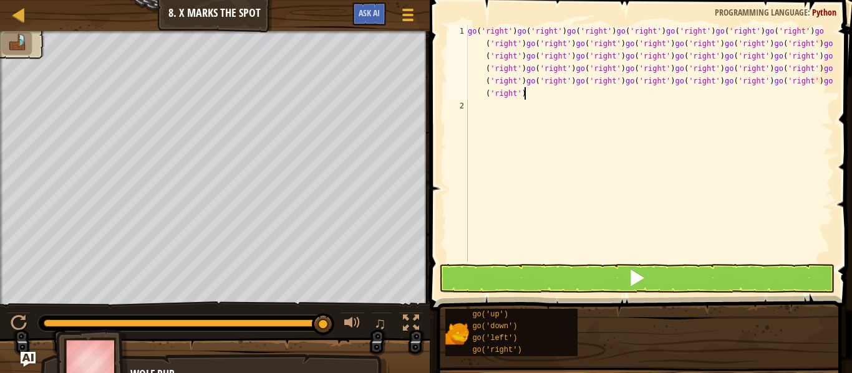
type textarea "go('right')go('right')go('right')go('right')go('right')go('right')go('right')go…"
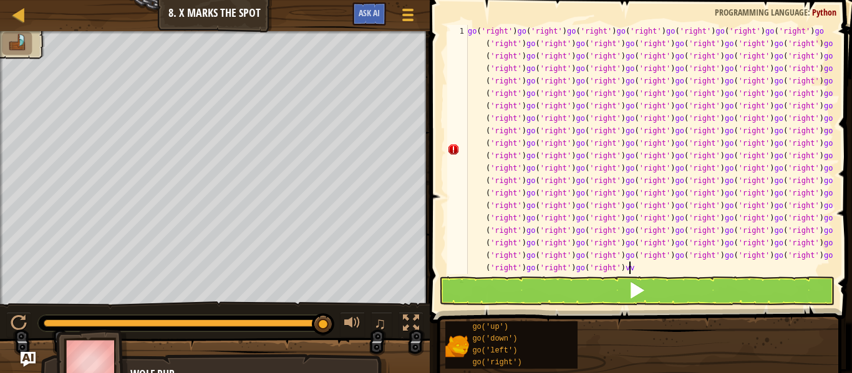
scroll to position [6, 1]
type textarea "vvc"
click at [706, 293] on button at bounding box center [636, 291] width 395 height 29
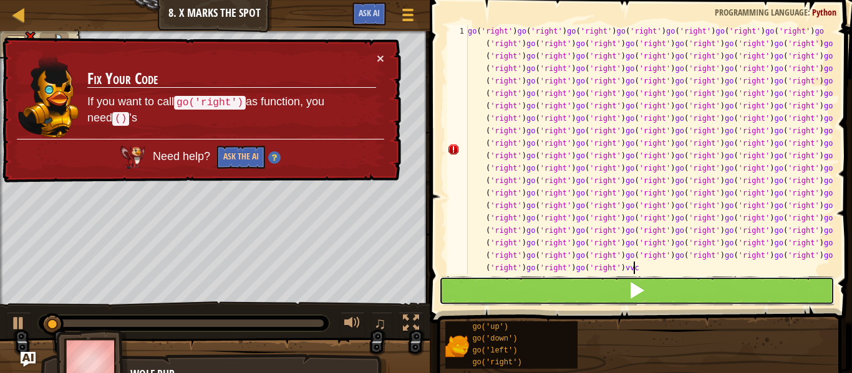
click at [706, 293] on button at bounding box center [636, 291] width 395 height 29
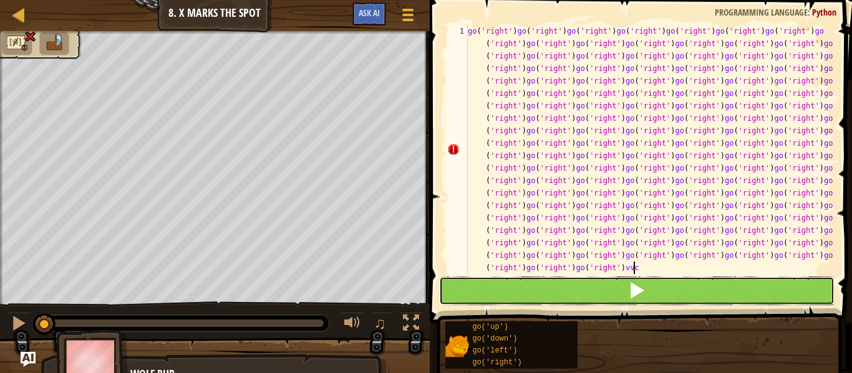
click at [706, 293] on button at bounding box center [636, 291] width 395 height 29
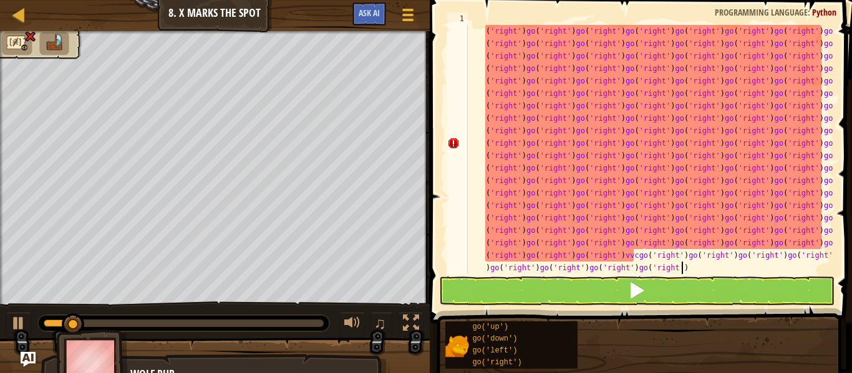
type textarea "v"
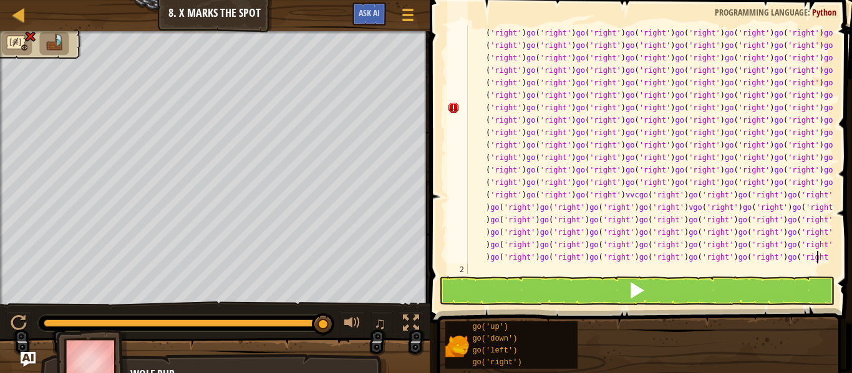
scroll to position [0, 0]
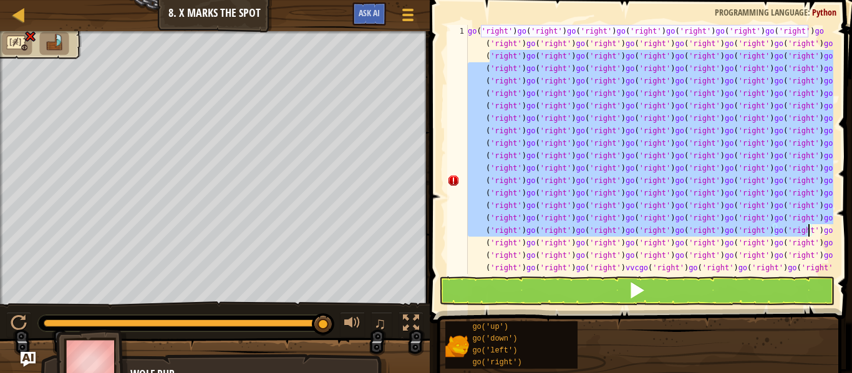
drag, startPoint x: 491, startPoint y: 60, endPoint x: 808, endPoint y: 229, distance: 359.2
click at [851, 156] on span at bounding box center [642, 144] width 432 height 360
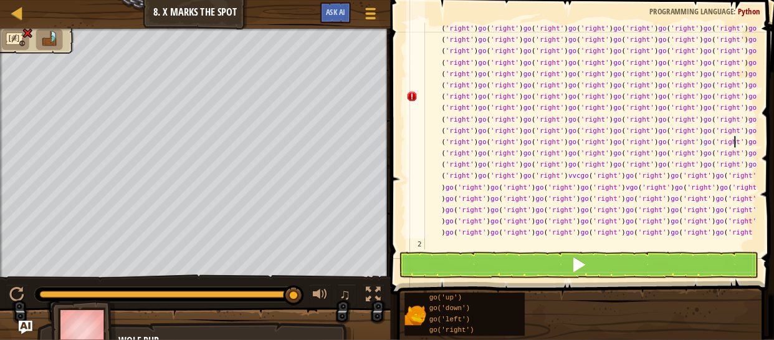
scroll to position [75, 0]
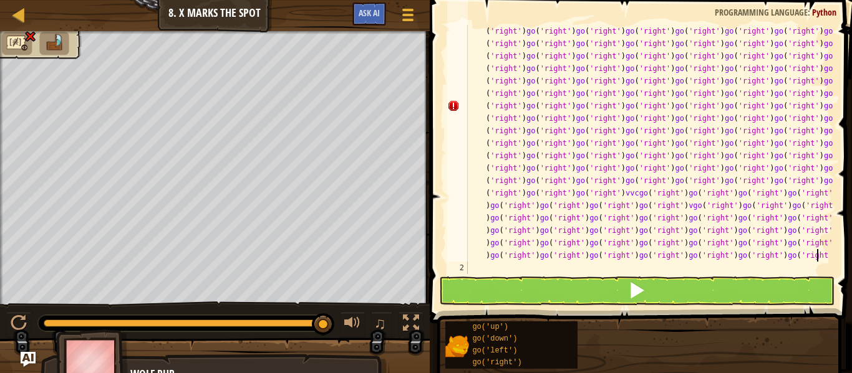
click at [820, 256] on div at bounding box center [826, 112] width 12 height 324
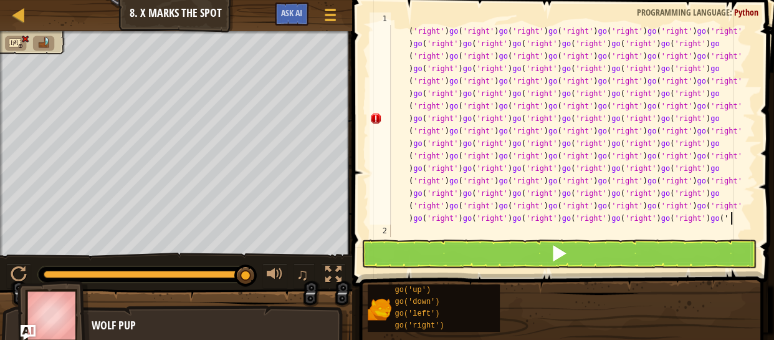
scroll to position [12, 0]
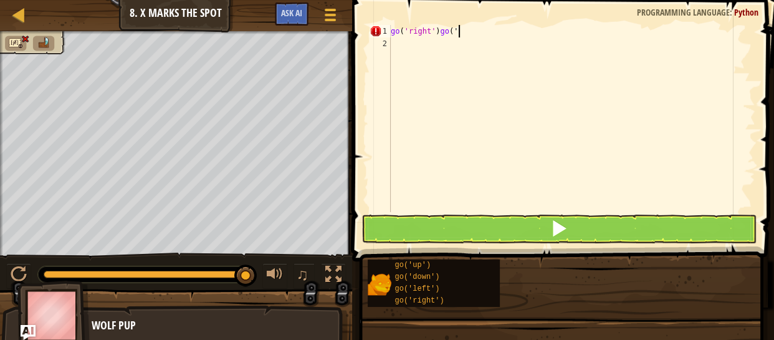
type textarea "go"
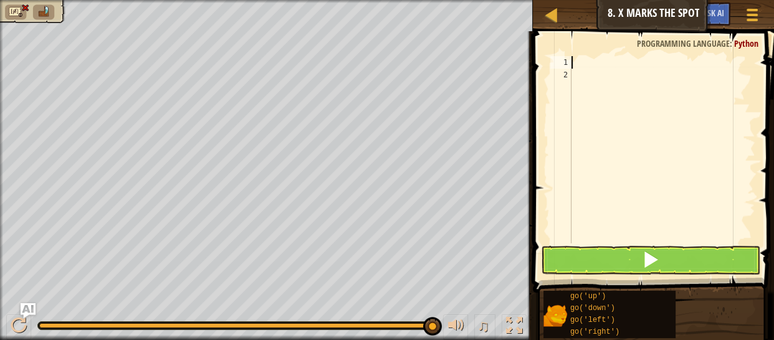
paste textarea "go('right')"
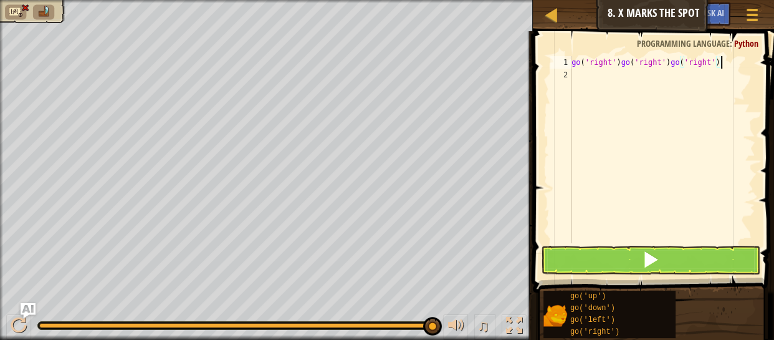
paste textarea "go('right')"
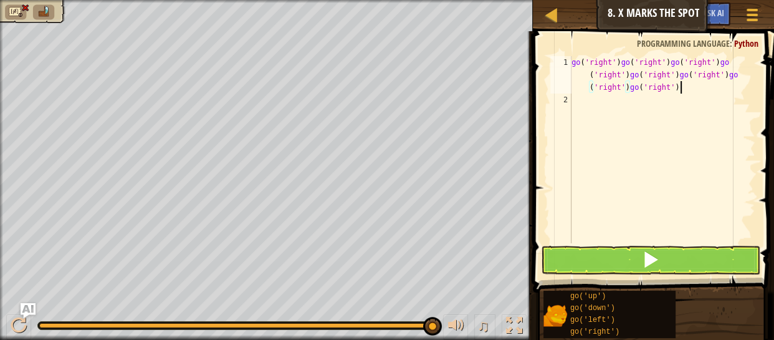
paste textarea "go('right')"
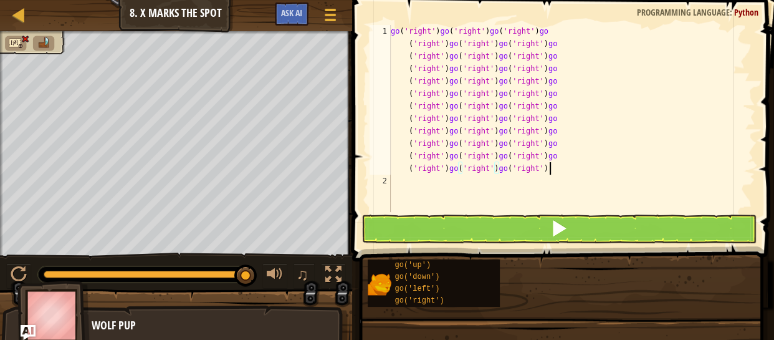
type textarea "go('right')go('right')go('right')go('right')go('right')go('right')go('right')go…"
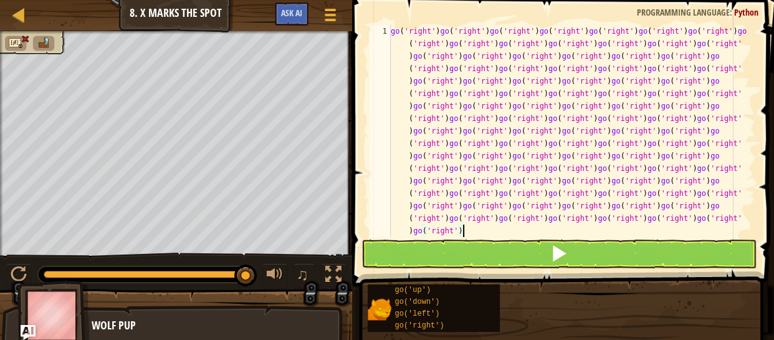
scroll to position [0, 0]
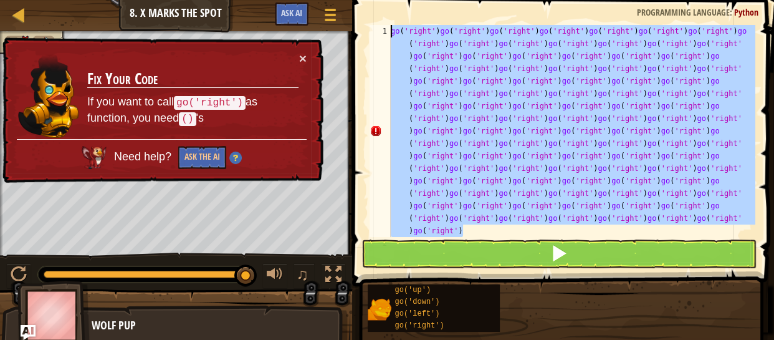
drag, startPoint x: 464, startPoint y: 236, endPoint x: 351, endPoint y: -44, distance: 301.5
click at [351, 0] on html "Map Junior 8. X Marks the Spot Game Menu Ask AI 1 ההההההההההההההההההההההההההההה…" at bounding box center [387, 0] width 774 height 0
click at [500, 230] on div "go ( 'right' ) go ( 'right' ) go ( 'right' ) go ( 'right' ) go ( 'right' ) go (…" at bounding box center [571, 131] width 367 height 212
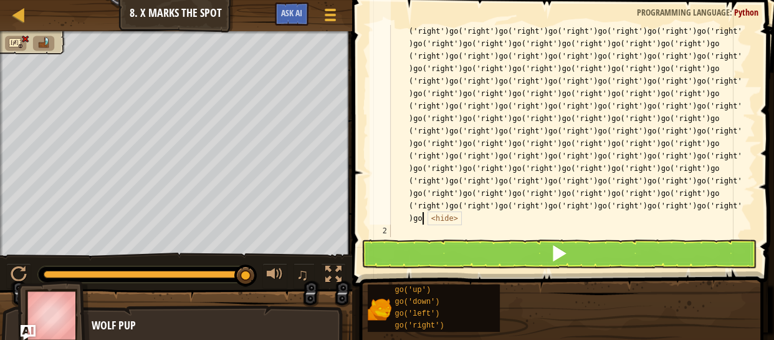
scroll to position [11084, 0]
click at [456, 218] on span "<hide>" at bounding box center [445, 218] width 34 height 14
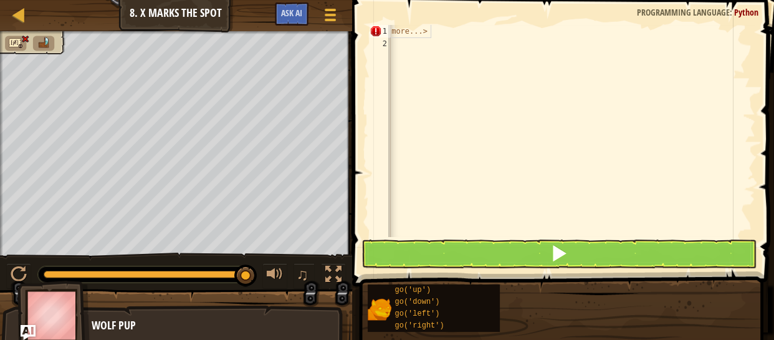
scroll to position [0, 45118]
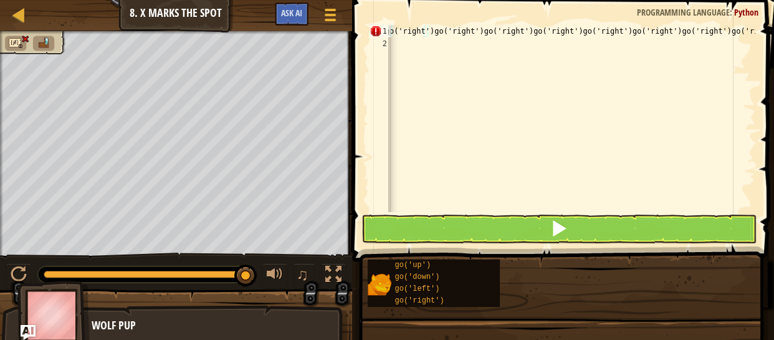
scroll to position [0, 43864]
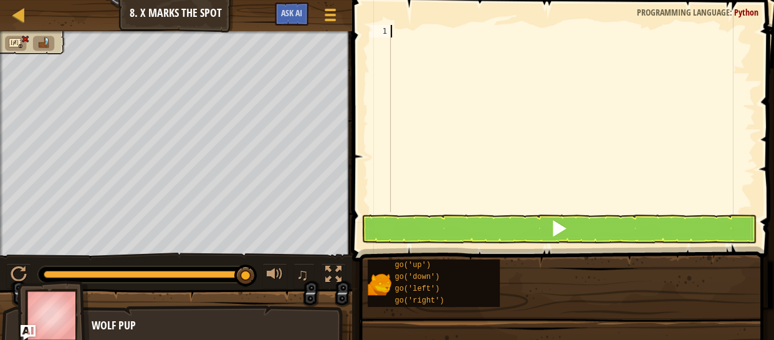
scroll to position [6, 0]
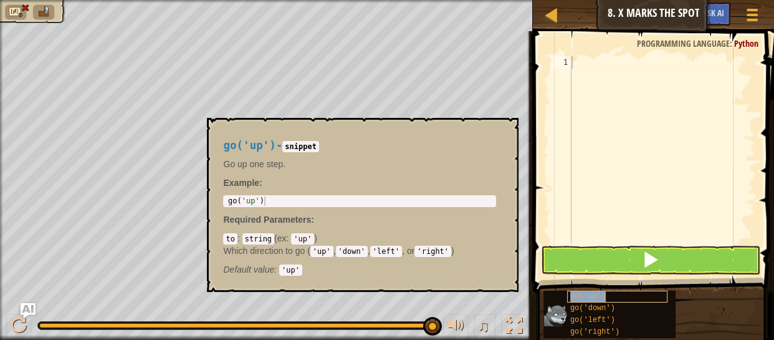
type textarea "go('up')"
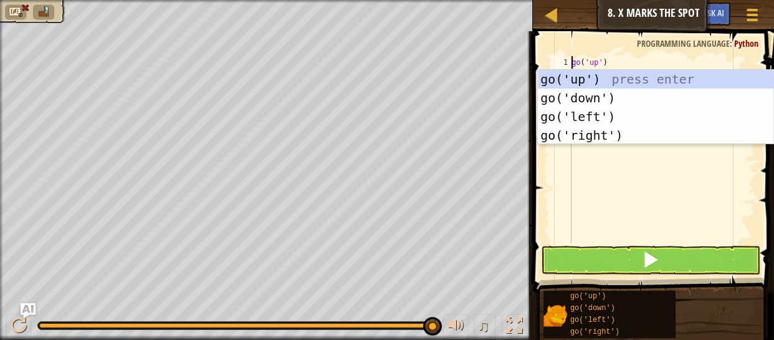
click at [643, 175] on div "go ( 'up' )" at bounding box center [662, 162] width 186 height 212
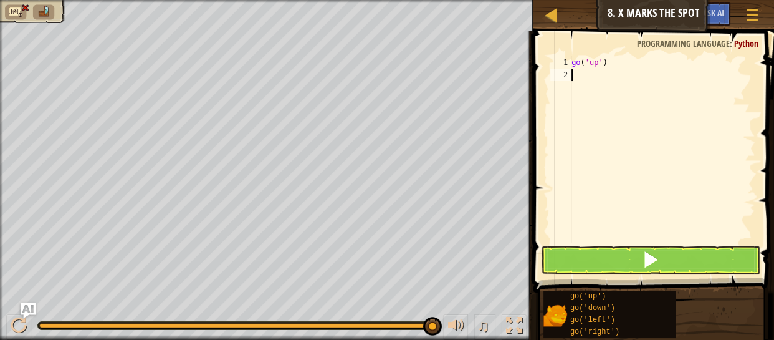
click at [599, 62] on div "go ( 'up' )" at bounding box center [662, 162] width 186 height 212
type textarea "go('up2')"
